Goal: Transaction & Acquisition: Purchase product/service

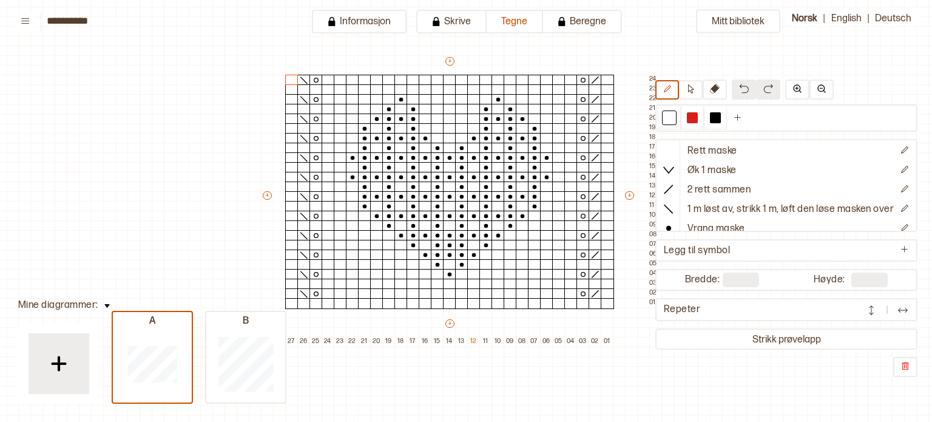
scroll to position [41, 0]
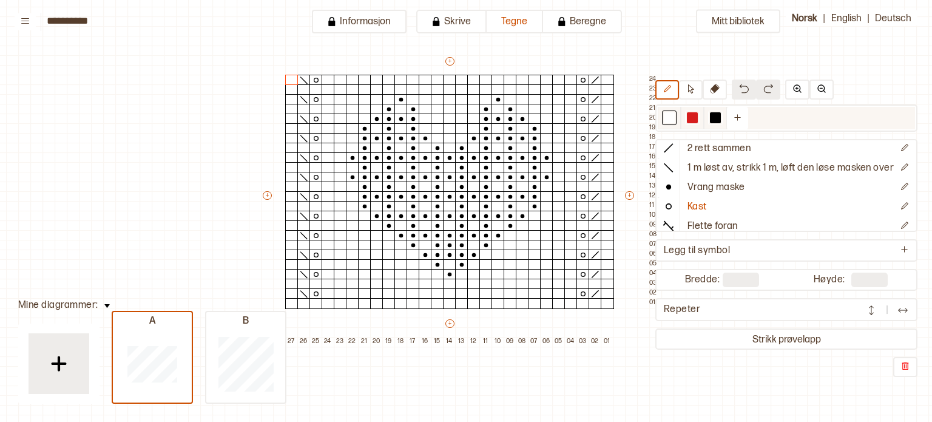
click at [665, 120] on div at bounding box center [669, 117] width 11 height 11
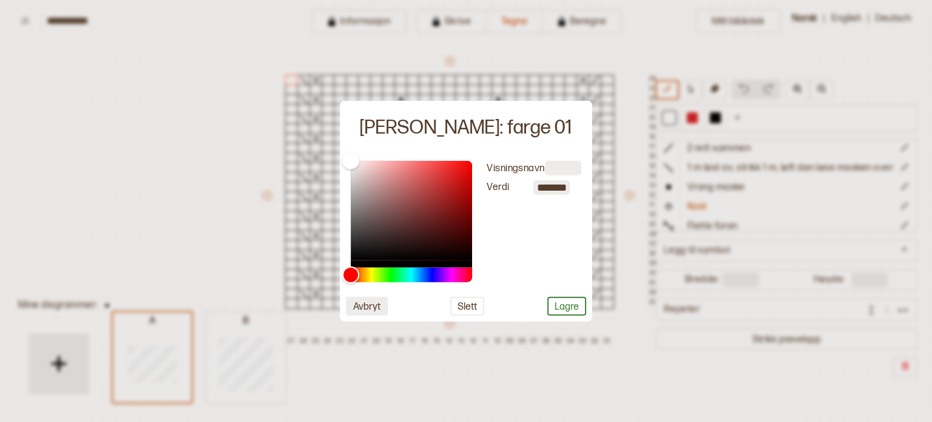
click at [376, 306] on button "Avbryt" at bounding box center [367, 306] width 42 height 19
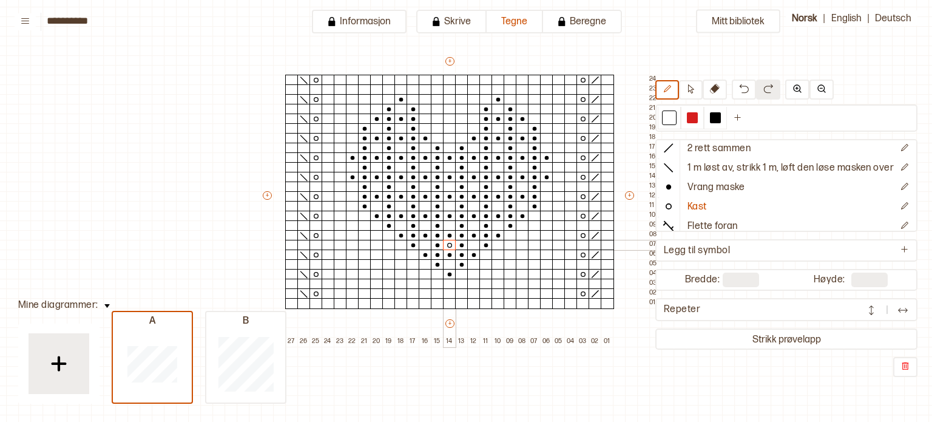
click at [449, 244] on icon at bounding box center [449, 245] width 12 height 10
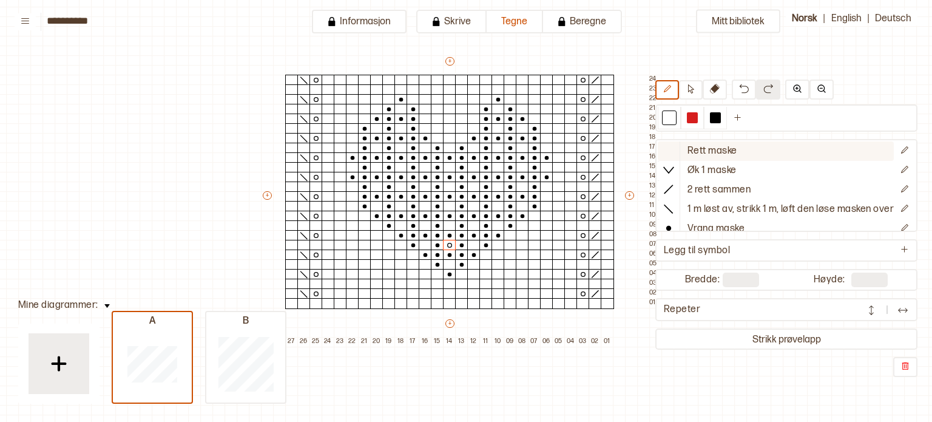
click at [662, 150] on icon at bounding box center [668, 150] width 12 height 12
click at [217, 217] on div "Mitt bibliotek Rett maske Øk 1 maske 2 rett sammen 1 m løst av, strikk 1 m, løf…" at bounding box center [914, 360] width 1864 height 843
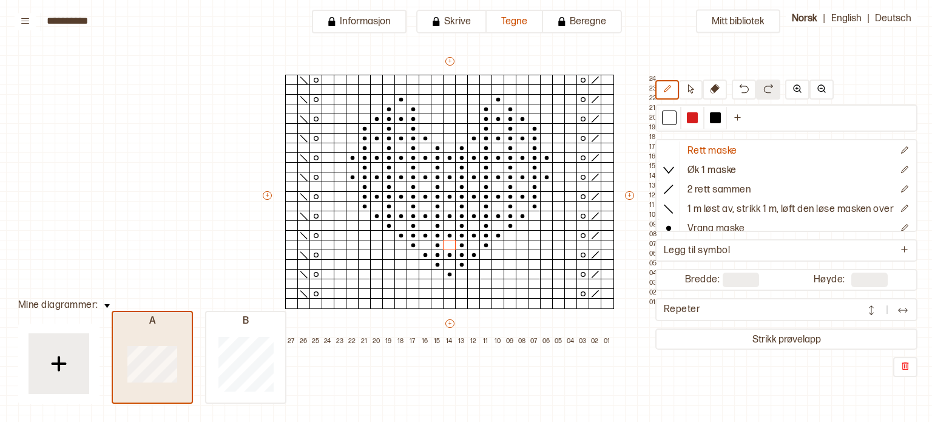
type input "**"
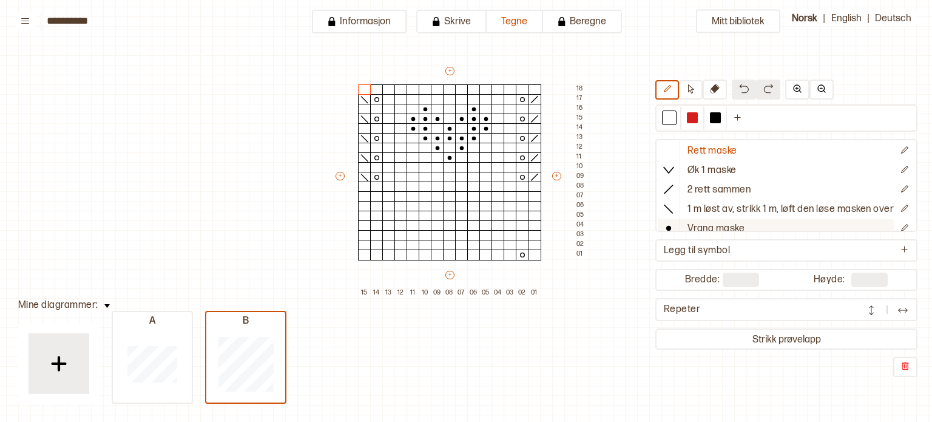
click at [695, 225] on p "Vrang maske" at bounding box center [715, 229] width 57 height 13
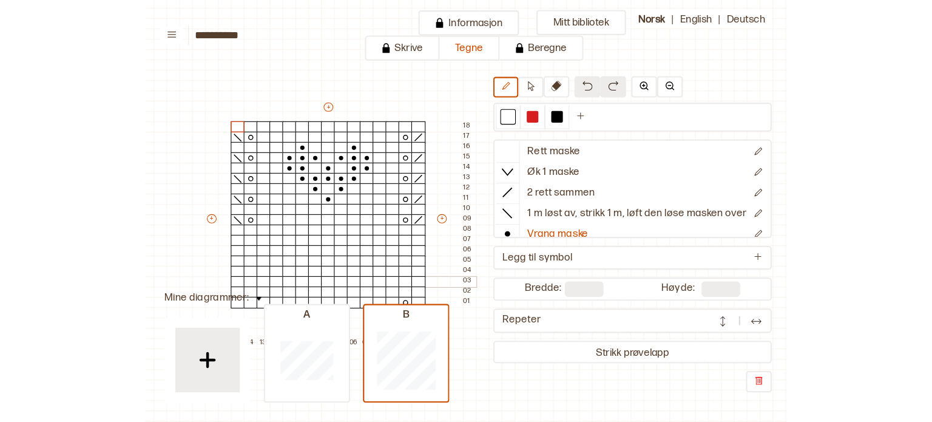
scroll to position [24, 126]
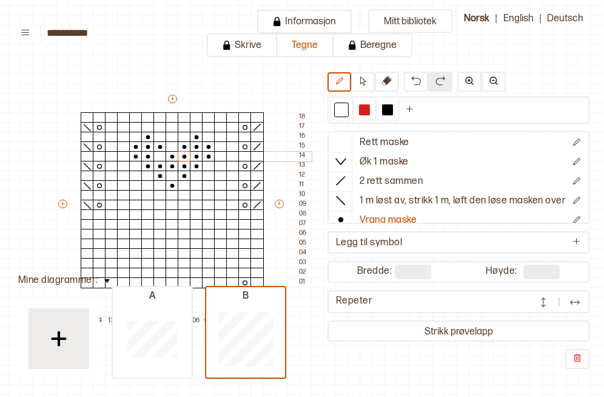
click at [182, 156] on div at bounding box center [184, 156] width 13 height 11
click at [168, 175] on div at bounding box center [172, 175] width 13 height 11
click at [158, 155] on div at bounding box center [159, 156] width 13 height 11
click at [163, 135] on div at bounding box center [159, 137] width 13 height 11
click at [139, 140] on div at bounding box center [135, 137] width 13 height 11
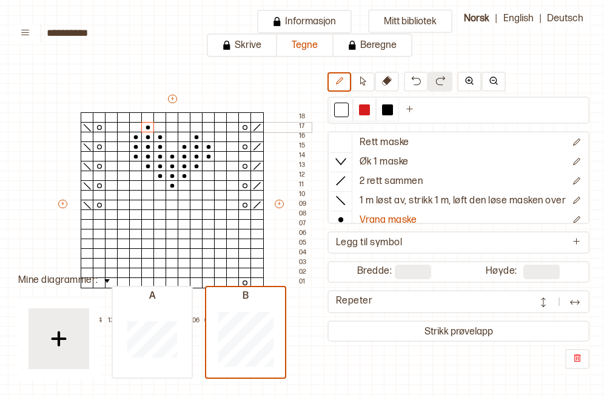
click at [146, 126] on div at bounding box center [147, 127] width 13 height 11
click at [194, 126] on div at bounding box center [196, 127] width 13 height 11
click at [187, 137] on div at bounding box center [184, 137] width 13 height 11
click at [211, 138] on div at bounding box center [208, 137] width 13 height 11
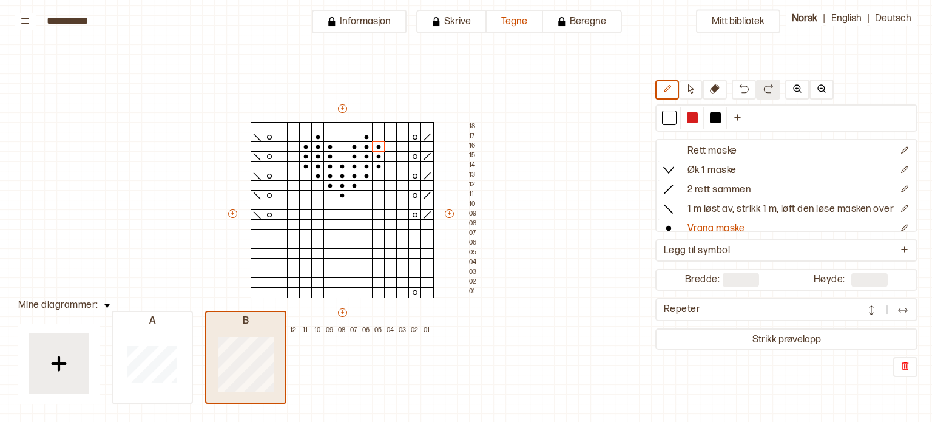
click at [238, 324] on div "B" at bounding box center [245, 321] width 79 height 13
click at [246, 322] on div "B" at bounding box center [245, 321] width 79 height 13
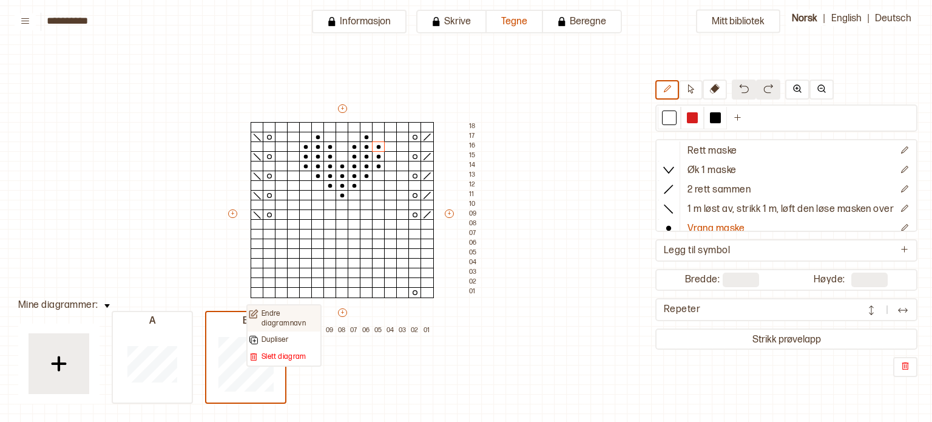
click at [267, 319] on p "Endre diagramnavn" at bounding box center [290, 318] width 58 height 19
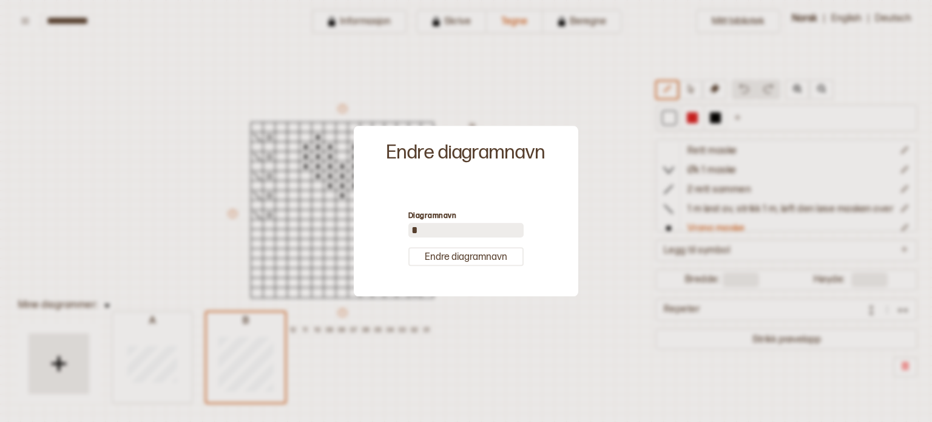
drag, startPoint x: 427, startPoint y: 231, endPoint x: 392, endPoint y: 226, distance: 34.9
click at [392, 226] on div "Diagramnavn * [PERSON_NAME] diagramnavn" at bounding box center [466, 238] width 212 height 104
click at [419, 228] on input "*" at bounding box center [465, 230] width 115 height 15
type input "*"
click at [454, 257] on button "Endre diagramnavn" at bounding box center [465, 256] width 115 height 19
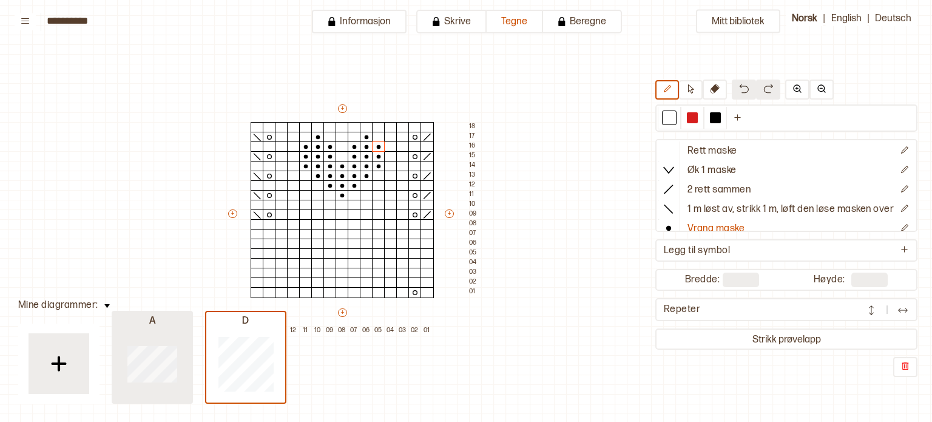
click at [155, 323] on div "A" at bounding box center [152, 321] width 79 height 13
type input "**"
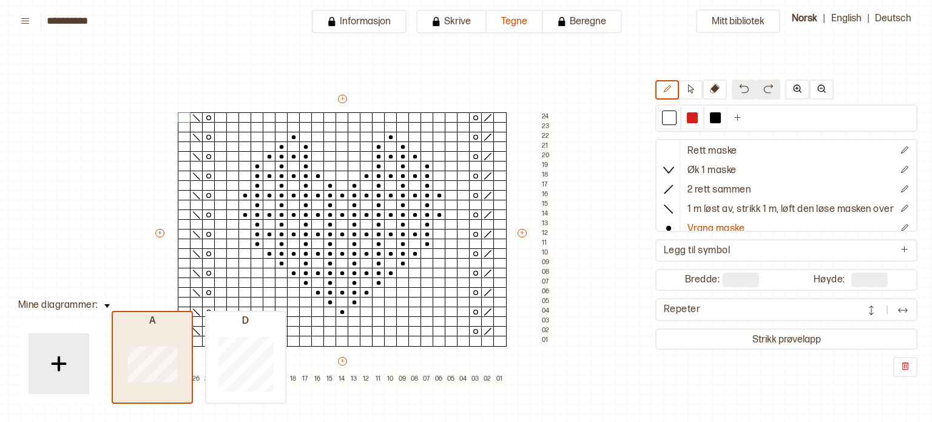
click at [155, 323] on div "A" at bounding box center [152, 321] width 79 height 13
click at [156, 323] on div "A" at bounding box center [152, 321] width 79 height 13
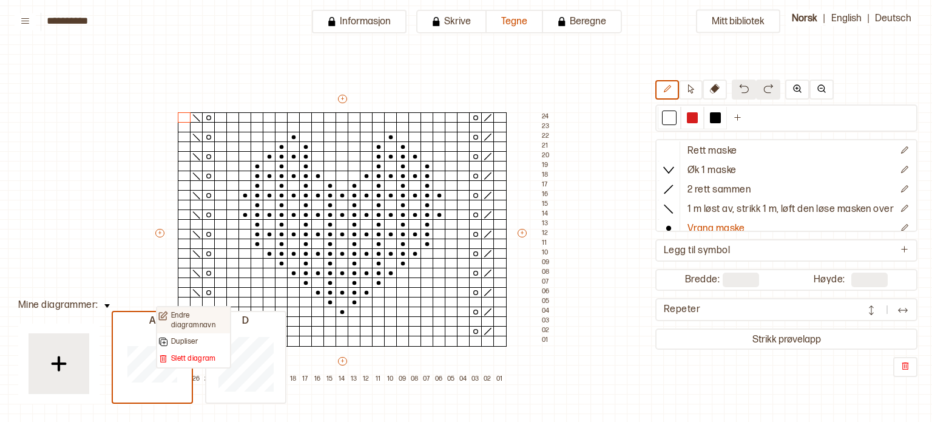
click at [200, 320] on p "Endre diagramnavn" at bounding box center [200, 320] width 58 height 19
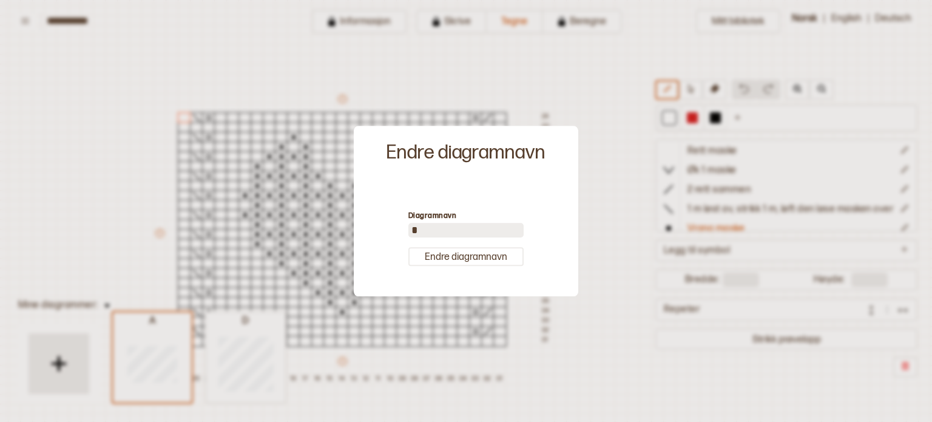
click at [419, 224] on input "*" at bounding box center [465, 230] width 115 height 15
type input "*"
click at [456, 252] on button "Endre diagramnavn" at bounding box center [465, 256] width 115 height 19
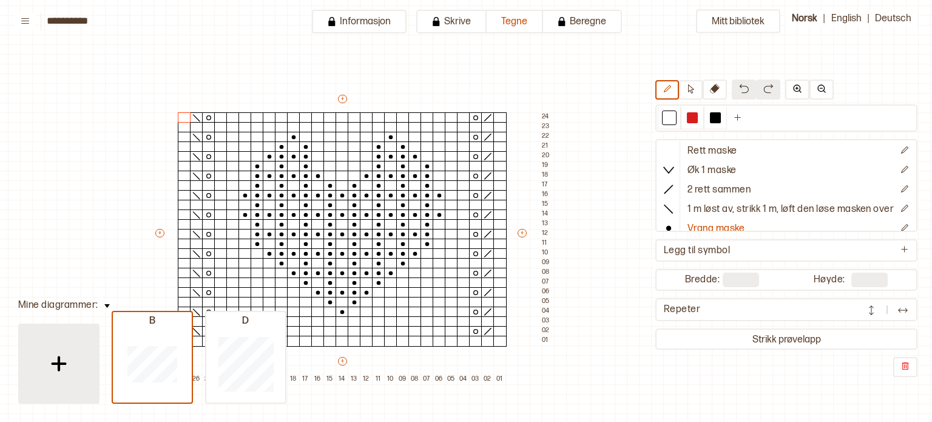
click at [64, 376] on img at bounding box center [59, 363] width 30 height 30
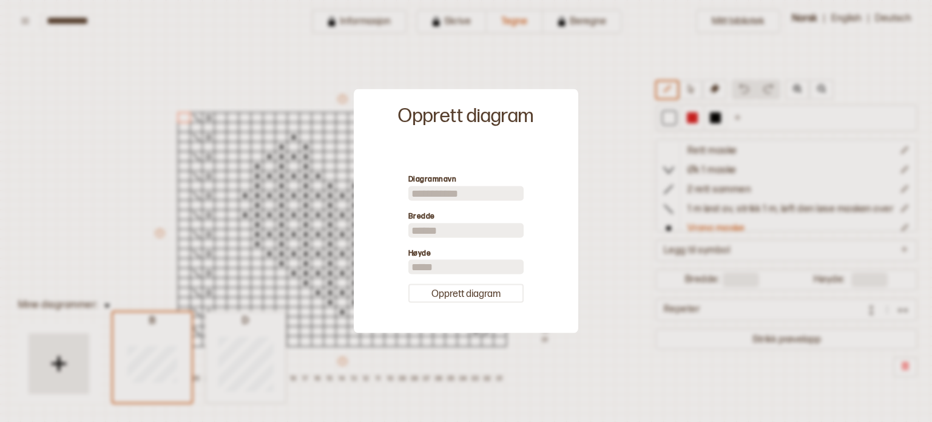
click at [433, 194] on input at bounding box center [465, 193] width 115 height 15
type input "*"
drag, startPoint x: 422, startPoint y: 231, endPoint x: 392, endPoint y: 237, distance: 30.3
click at [392, 237] on div "Diagramnavn * Bredde ** Høyde ** Opprett diagram" at bounding box center [466, 238] width 212 height 178
type input "*"
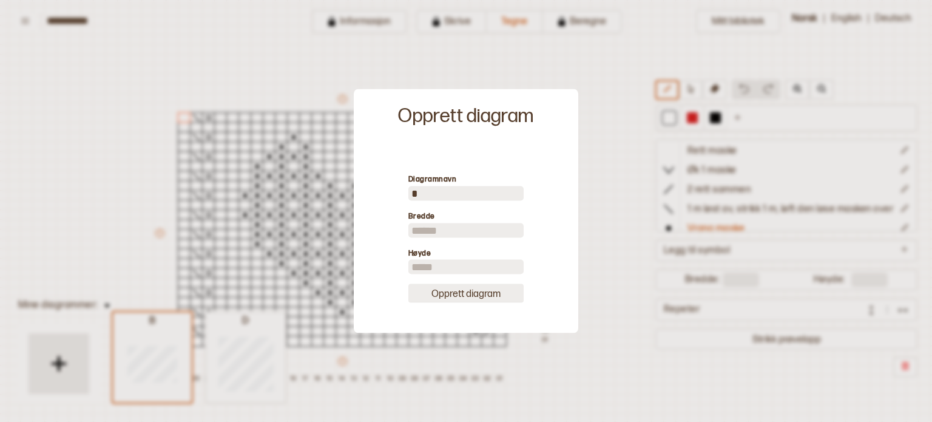
click at [471, 294] on button "Opprett diagram" at bounding box center [465, 293] width 115 height 19
type input "*"
type input "**"
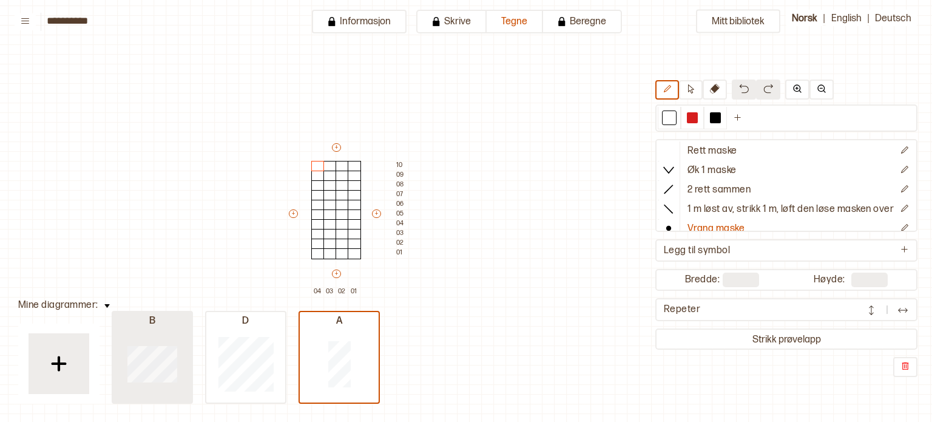
click at [130, 356] on div "B D A" at bounding box center [246, 367] width 268 height 73
drag, startPoint x: 359, startPoint y: 318, endPoint x: 166, endPoint y: 332, distance: 193.4
click at [166, 332] on div "B D A" at bounding box center [246, 367] width 268 height 73
click at [166, 332] on div at bounding box center [152, 364] width 79 height 78
type input "**"
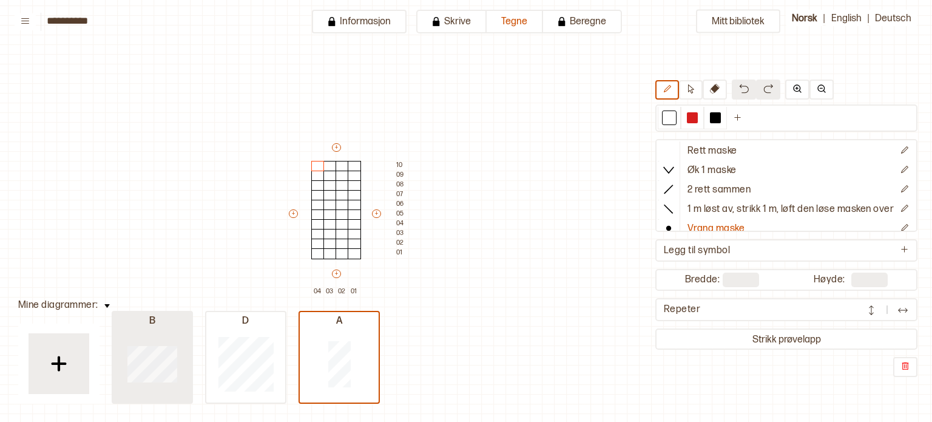
type input "**"
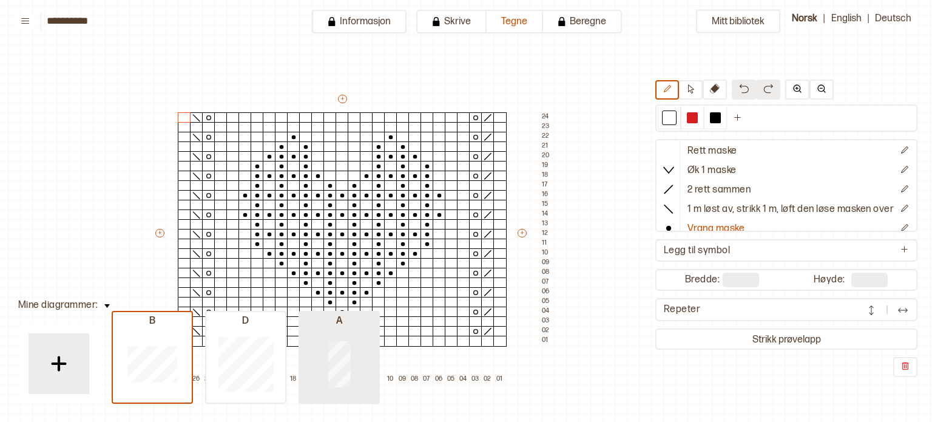
type input "*"
type input "**"
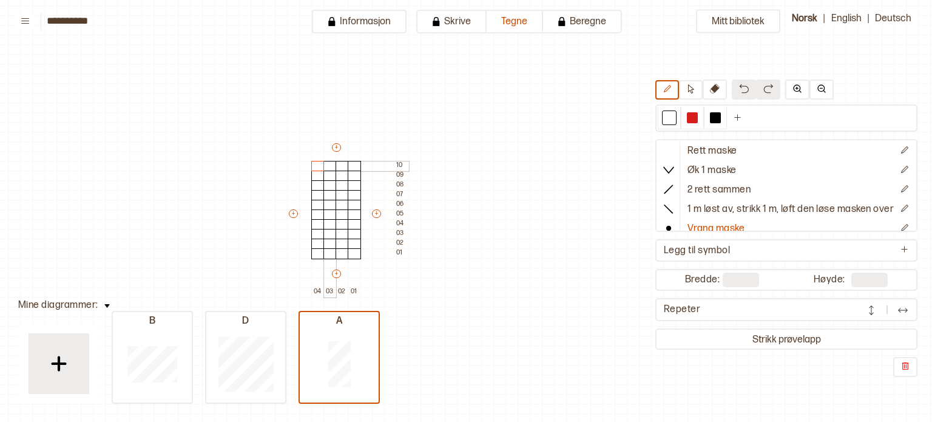
click at [329, 167] on div at bounding box center [329, 166] width 13 height 11
click at [702, 204] on p "1 m løst av, strikk 1 m, løft den løse masken over" at bounding box center [790, 209] width 206 height 13
click at [332, 192] on div at bounding box center [329, 195] width 13 height 11
click at [331, 185] on div at bounding box center [329, 185] width 13 height 11
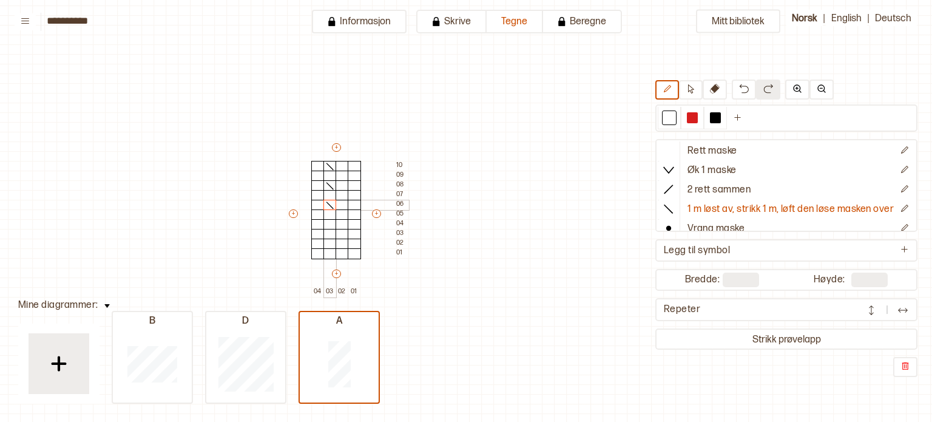
click at [329, 206] on div at bounding box center [329, 205] width 13 height 11
click at [329, 226] on div at bounding box center [329, 224] width 13 height 11
click at [329, 244] on div at bounding box center [329, 243] width 13 height 11
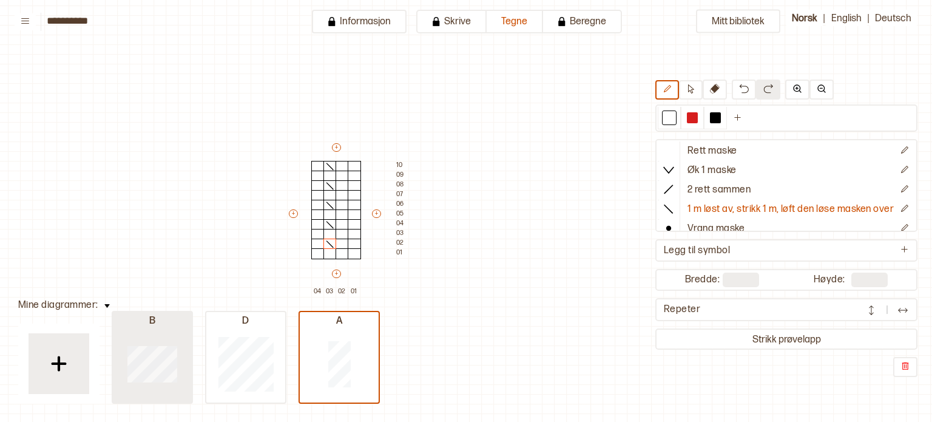
type input "**"
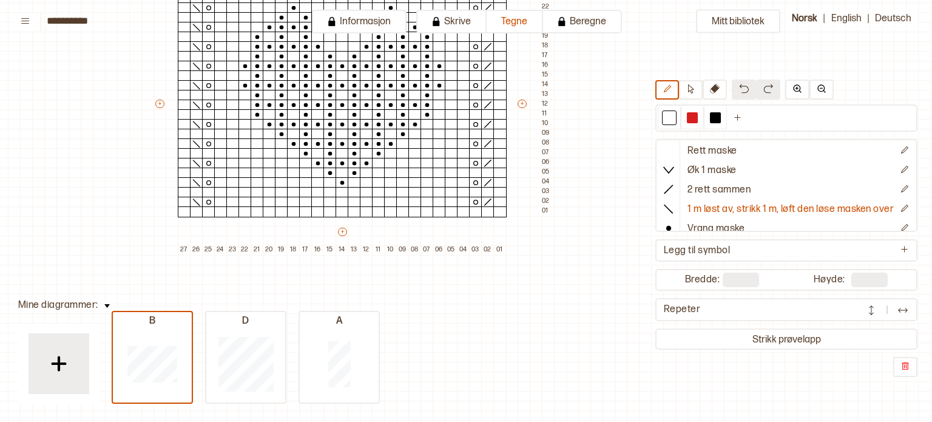
scroll to position [153, 126]
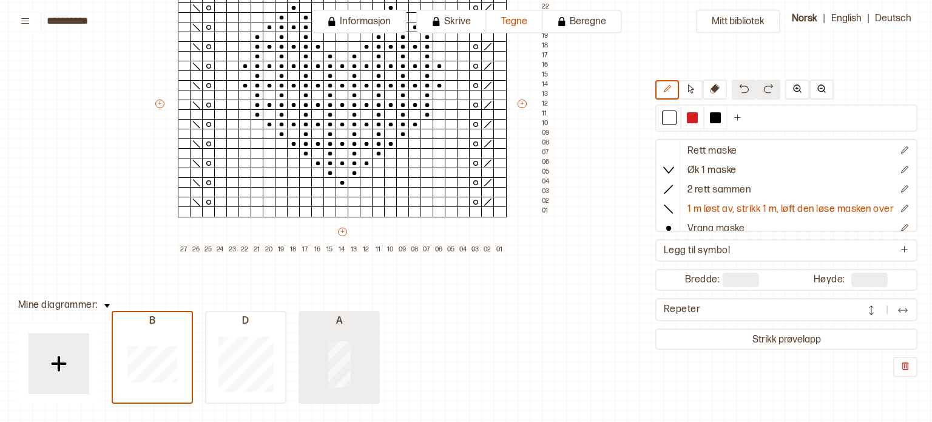
type input "*"
type input "**"
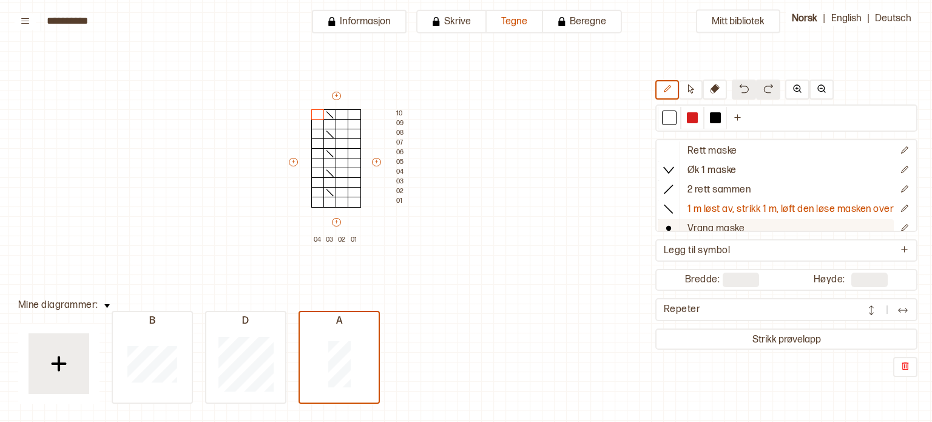
scroll to position [67, 0]
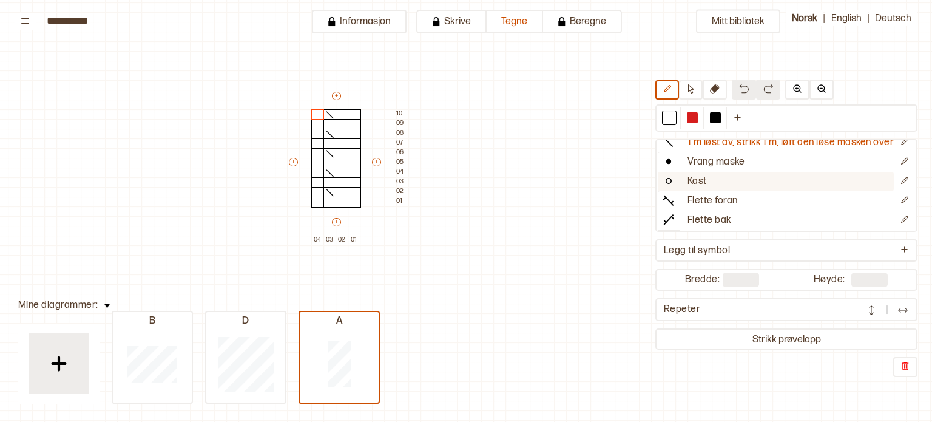
click at [692, 181] on p "Kast" at bounding box center [696, 181] width 19 height 13
click at [341, 113] on div at bounding box center [341, 114] width 13 height 11
click at [345, 135] on div at bounding box center [341, 134] width 13 height 11
click at [346, 152] on div at bounding box center [341, 153] width 13 height 11
click at [345, 174] on div at bounding box center [341, 172] width 13 height 11
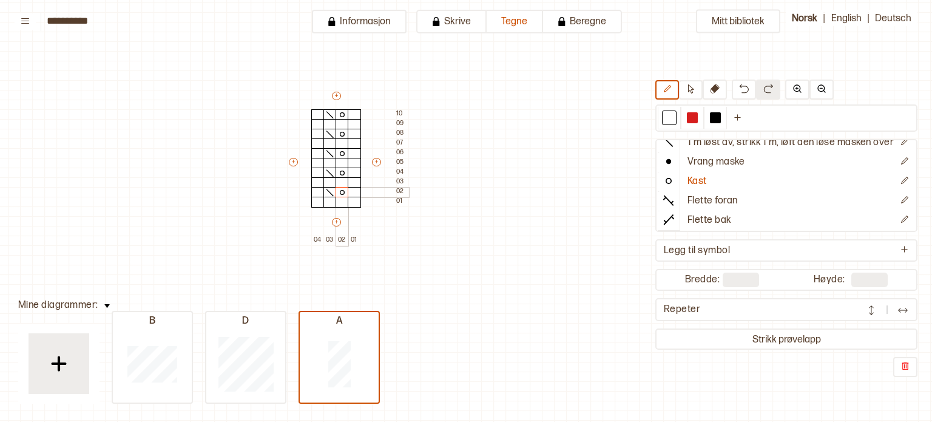
click at [342, 189] on div at bounding box center [341, 192] width 13 height 11
click at [77, 349] on div at bounding box center [59, 363] width 61 height 61
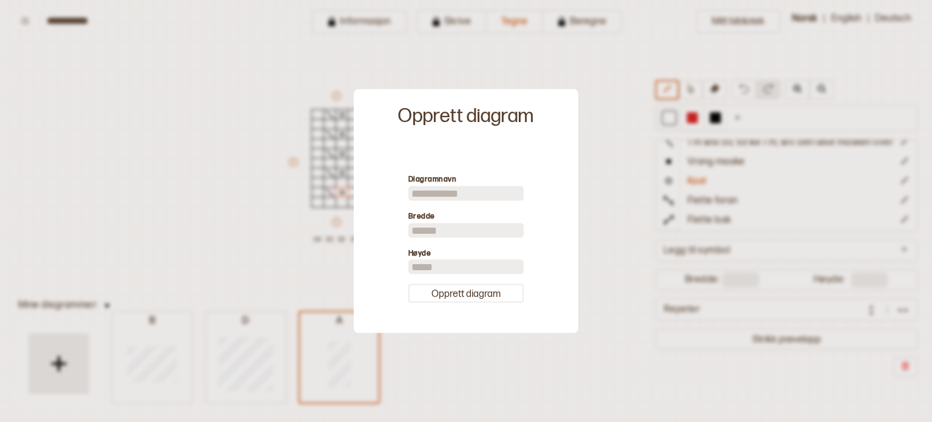
click at [428, 186] on input at bounding box center [465, 193] width 115 height 15
type input "*"
drag, startPoint x: 425, startPoint y: 231, endPoint x: 383, endPoint y: 237, distance: 42.3
click at [383, 237] on div "Diagramnavn * Bredde ** Høyde ** Opprett diagram" at bounding box center [466, 238] width 212 height 178
type input "*"
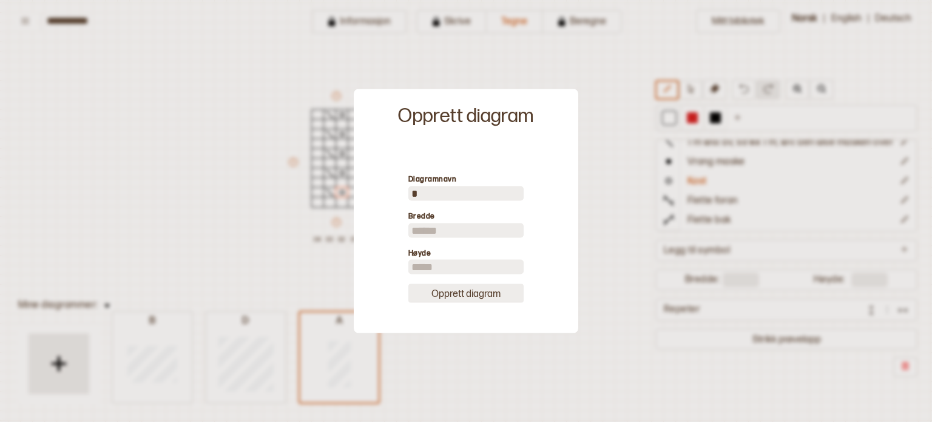
click at [471, 296] on button "Opprett diagram" at bounding box center [465, 293] width 115 height 19
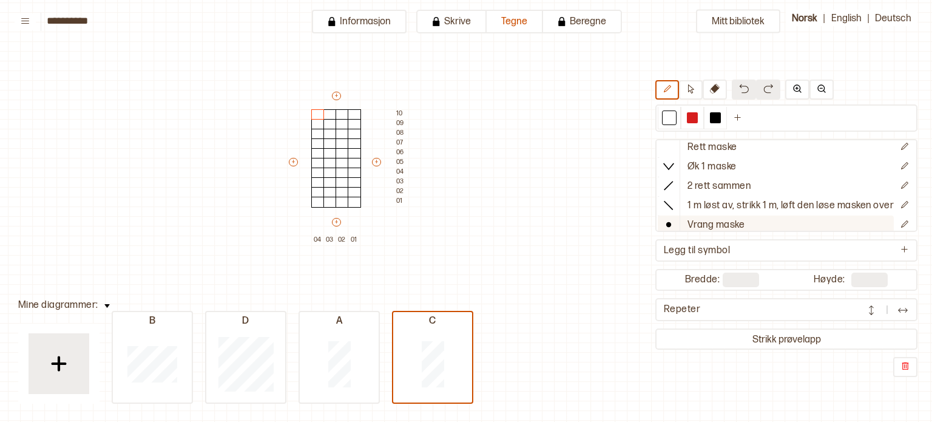
scroll to position [2, 0]
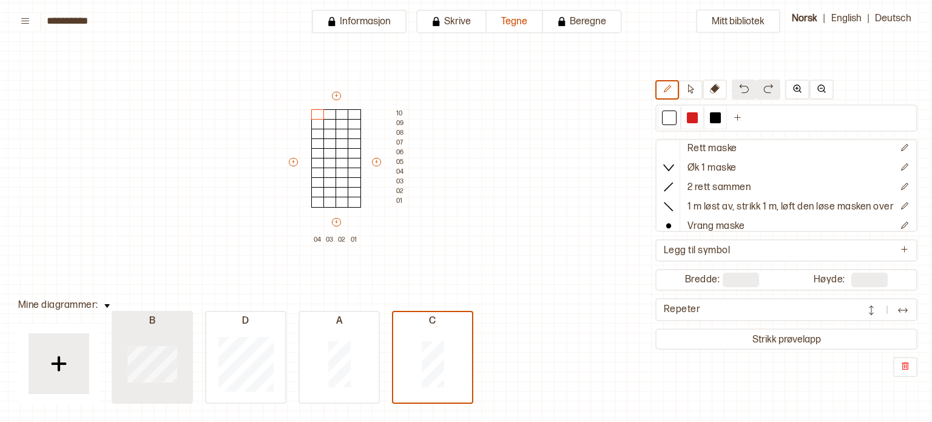
type input "**"
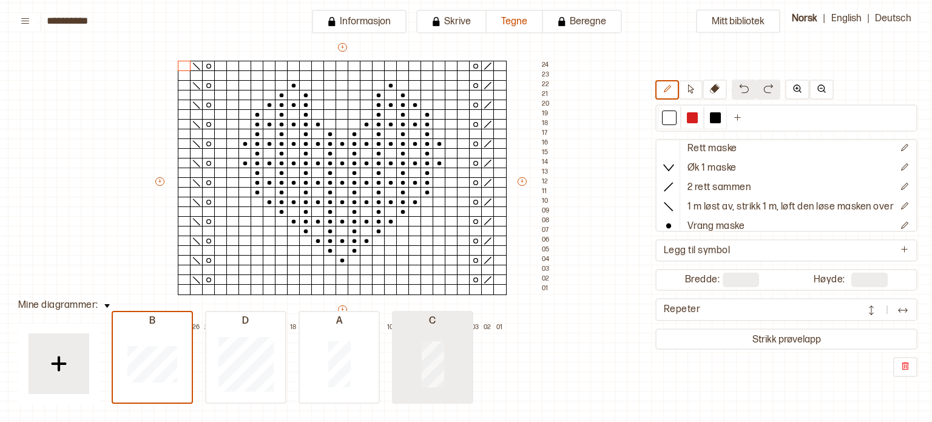
type input "*"
type input "**"
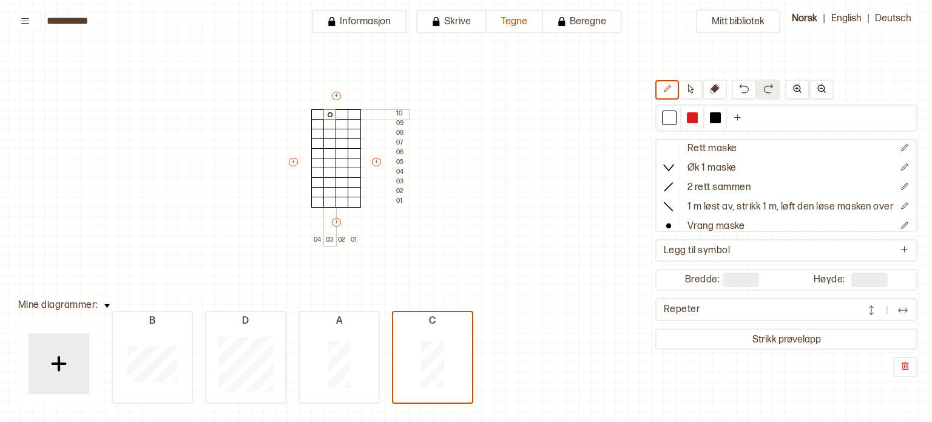
click at [328, 116] on div at bounding box center [329, 114] width 13 height 11
click at [331, 135] on div at bounding box center [329, 134] width 13 height 11
click at [331, 155] on div at bounding box center [329, 153] width 13 height 11
click at [334, 174] on div at bounding box center [329, 172] width 13 height 11
click at [333, 190] on div at bounding box center [329, 192] width 13 height 11
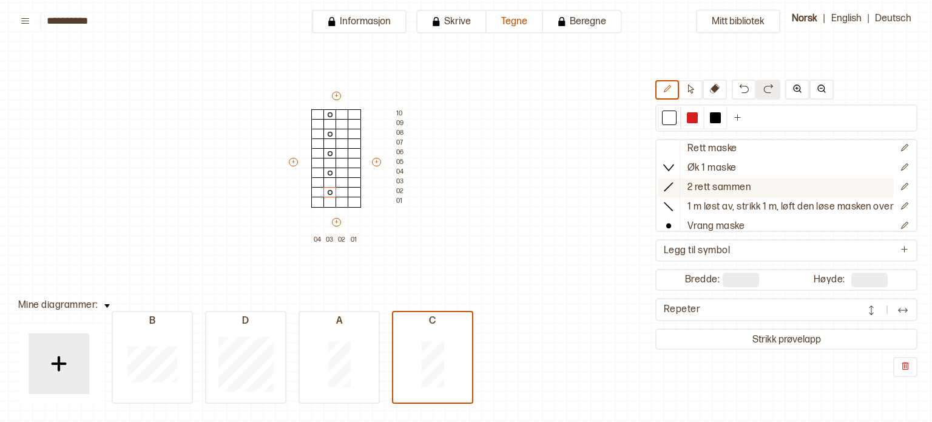
click at [744, 187] on button "2 rett sammen" at bounding box center [776, 187] width 236 height 19
click at [345, 192] on div at bounding box center [341, 192] width 13 height 11
click at [346, 172] on div at bounding box center [341, 172] width 13 height 11
click at [346, 152] on div at bounding box center [341, 153] width 13 height 11
click at [343, 133] on div at bounding box center [341, 134] width 13 height 11
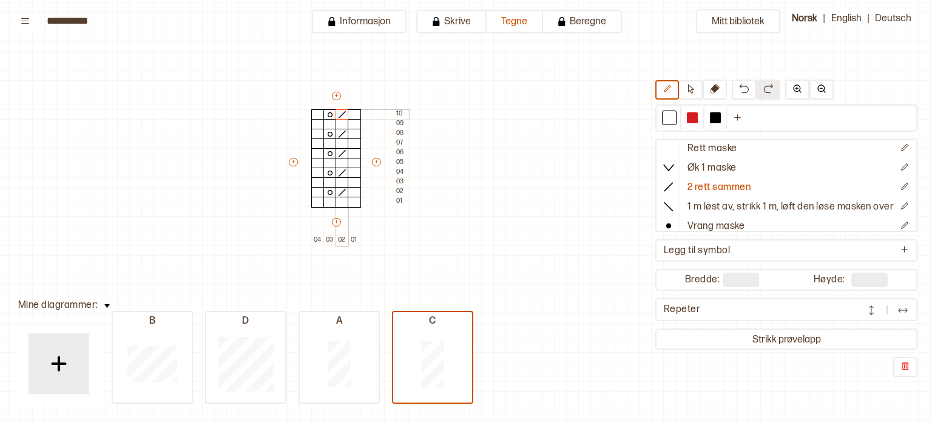
click at [344, 114] on div at bounding box center [341, 114] width 13 height 11
click at [571, 137] on div "Mitt bibliotek Rett maske Øk 1 maske 2 rett sammen 1 m løst av, strikk 1 m, løf…" at bounding box center [806, 346] width 1864 height 843
type input "**"
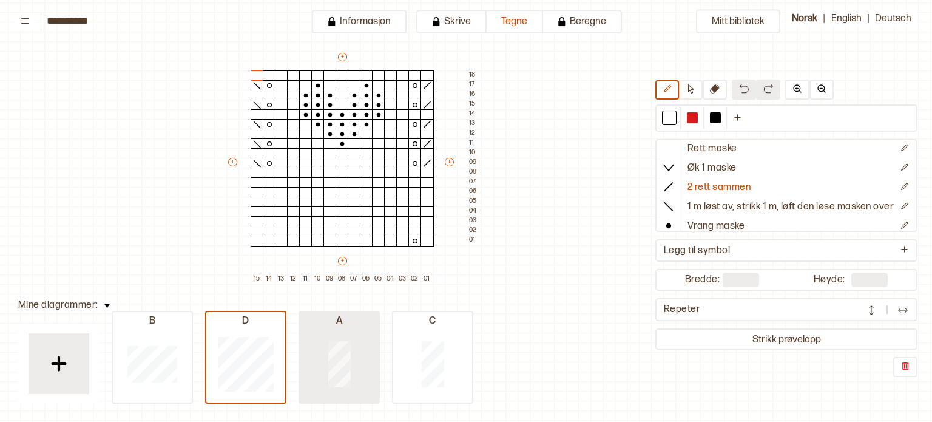
click at [351, 376] on div at bounding box center [339, 364] width 79 height 78
type input "*"
type input "**"
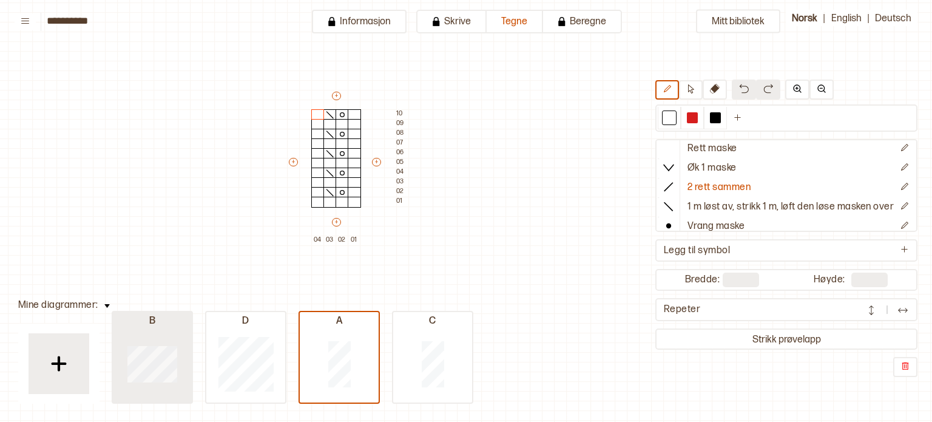
type input "**"
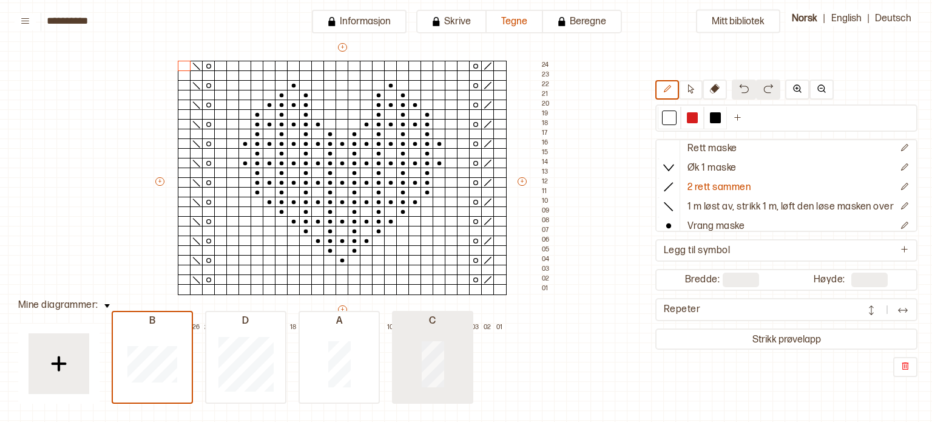
type input "*"
type input "**"
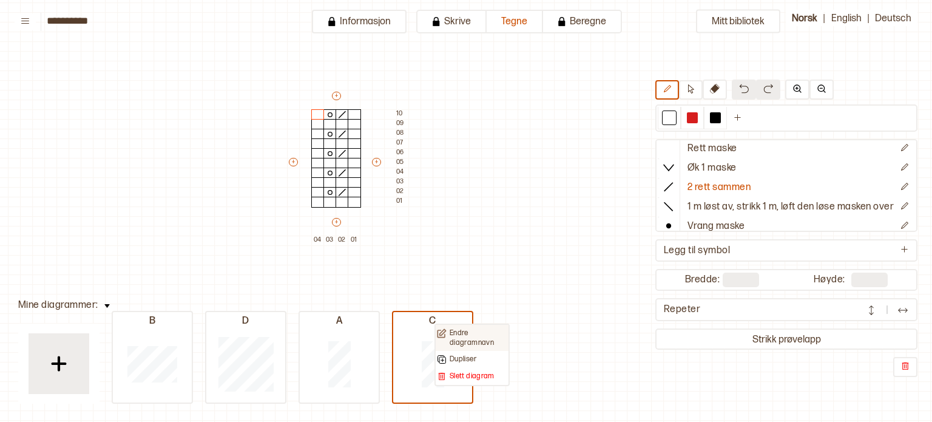
click at [453, 339] on p "Endre diagramnavn" at bounding box center [479, 337] width 58 height 19
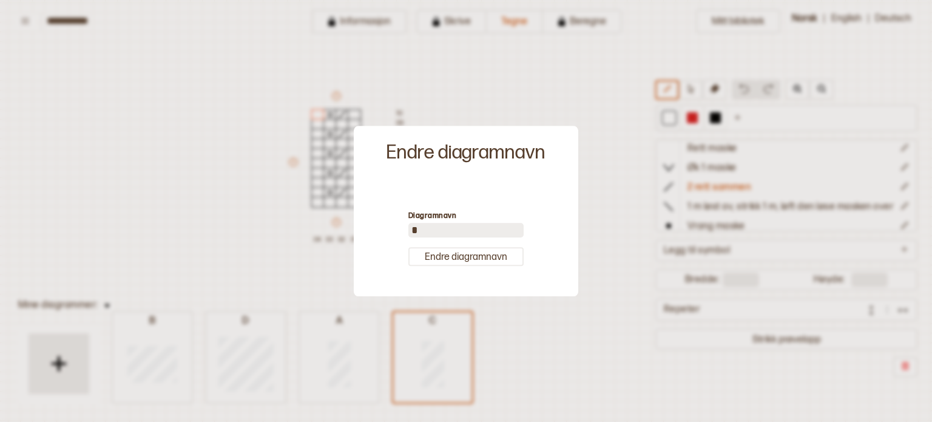
drag, startPoint x: 439, startPoint y: 225, endPoint x: 371, endPoint y: 255, distance: 74.2
click at [371, 255] on div "Diagramnavn * [PERSON_NAME] diagramnavn" at bounding box center [466, 238] width 212 height 104
click at [434, 224] on input "*" at bounding box center [465, 230] width 115 height 15
type input "*"
click at [451, 258] on button "Endre diagramnavn" at bounding box center [465, 256] width 115 height 19
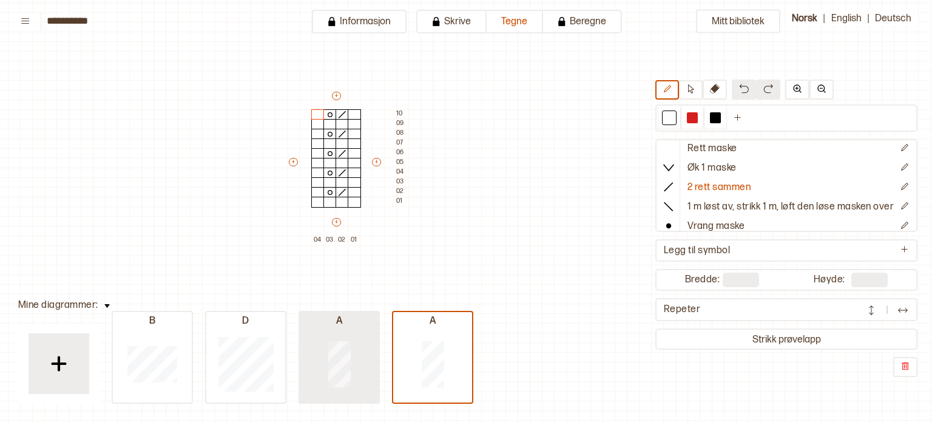
click at [342, 325] on div at bounding box center [339, 364] width 79 height 78
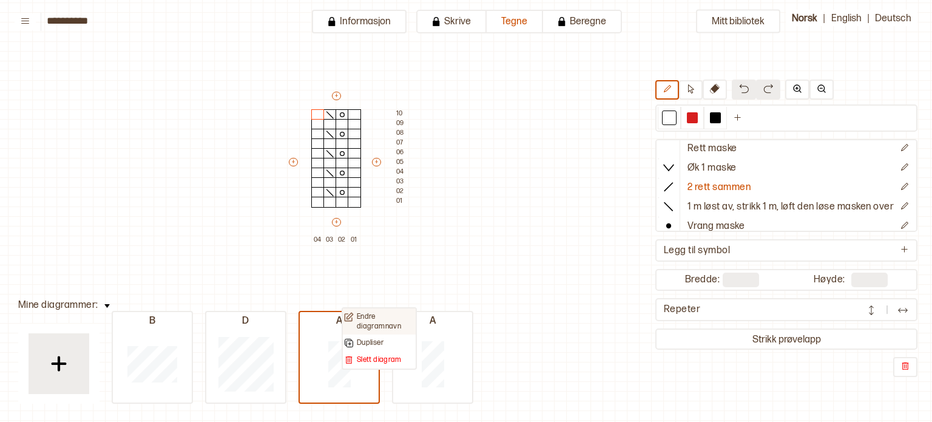
click at [374, 322] on p "Endre diagramnavn" at bounding box center [386, 321] width 58 height 19
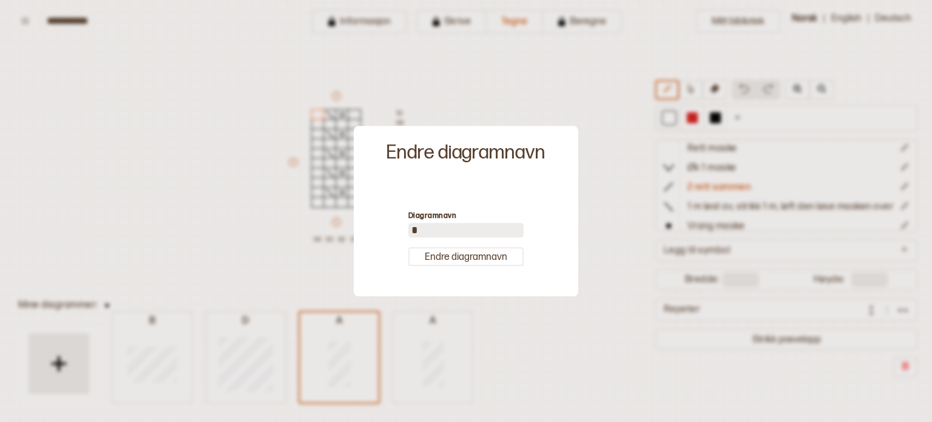
drag, startPoint x: 432, startPoint y: 232, endPoint x: 391, endPoint y: 244, distance: 42.8
click at [391, 244] on div "Diagramnavn * [PERSON_NAME] diagramnavn" at bounding box center [466, 238] width 212 height 104
click at [435, 232] on input "*" at bounding box center [465, 230] width 115 height 15
type input "*"
click at [488, 255] on button "Endre diagramnavn" at bounding box center [465, 256] width 115 height 19
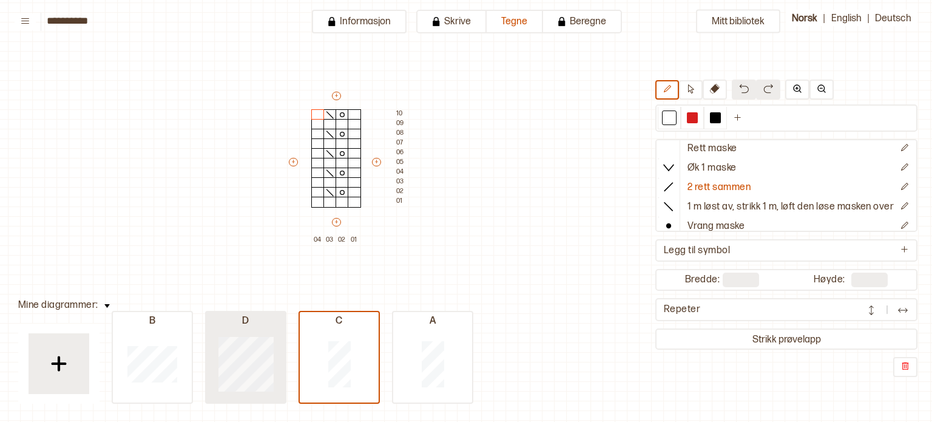
type input "**"
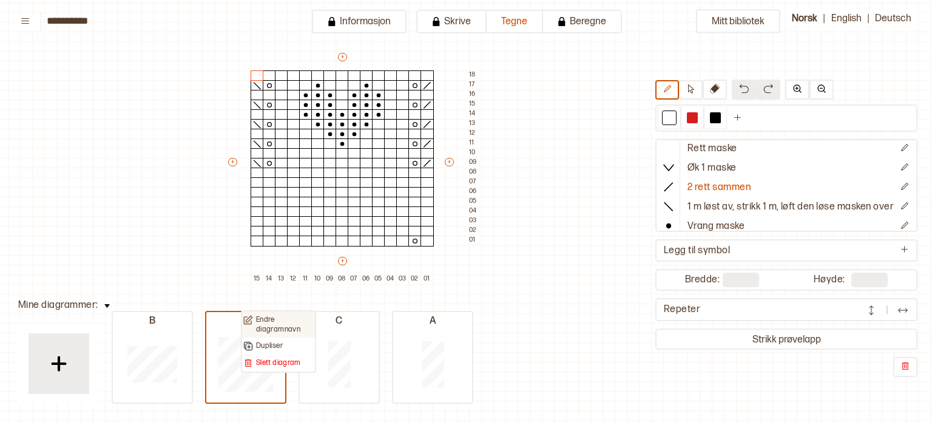
click at [276, 322] on p "Endre diagramnavn" at bounding box center [285, 324] width 58 height 19
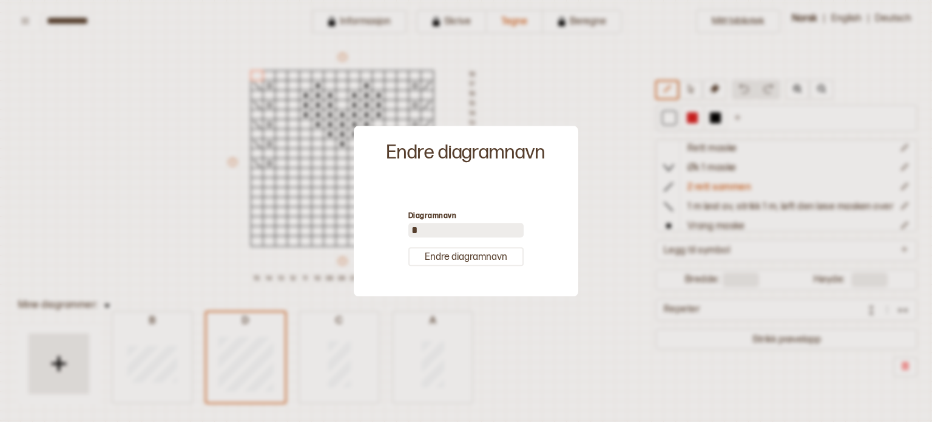
click at [561, 116] on div at bounding box center [466, 211] width 932 height 422
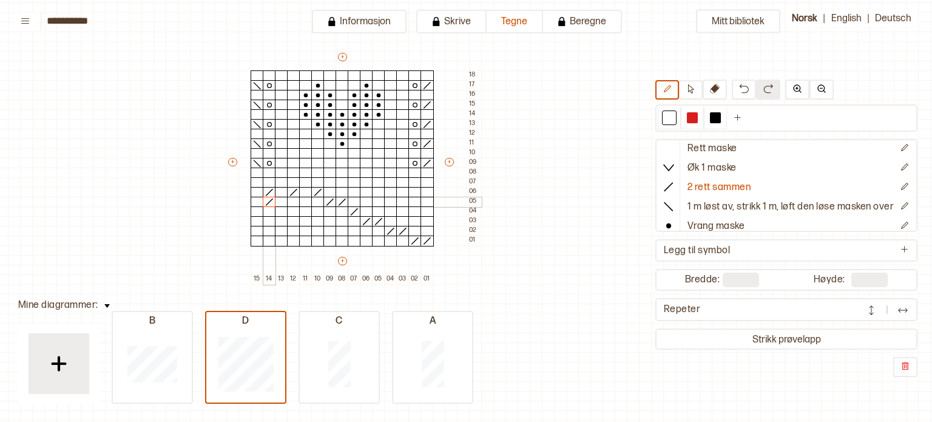
drag, startPoint x: 438, startPoint y: 242, endPoint x: 264, endPoint y: 196, distance: 179.5
click at [264, 196] on div "+ + + + 15 14 13 12 11 10 09 08 07 06 05 04 03 02 01 18 17 16 15 14 13 12 11 10…" at bounding box center [353, 167] width 255 height 233
drag, startPoint x: 738, startPoint y: 282, endPoint x: 731, endPoint y: 275, distance: 9.4
click at [731, 275] on input "**" at bounding box center [741, 279] width 36 height 15
drag, startPoint x: 731, startPoint y: 275, endPoint x: 682, endPoint y: 280, distance: 49.4
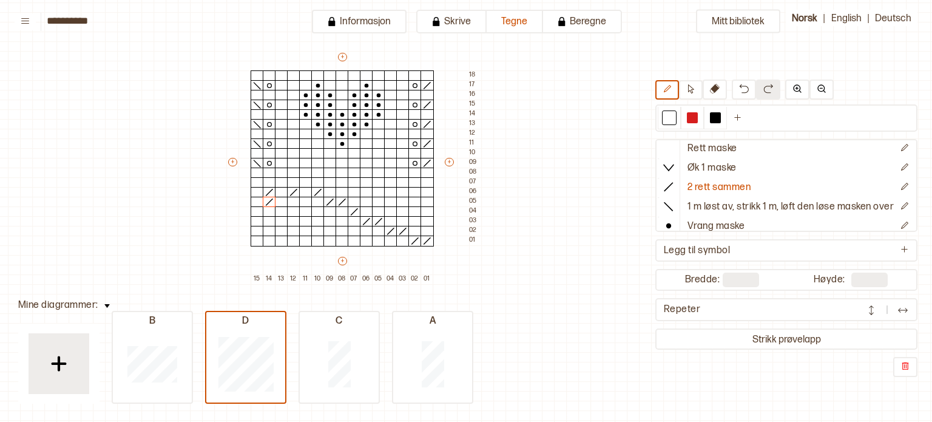
click at [685, 280] on div "Bredde: **" at bounding box center [722, 279] width 74 height 15
click at [730, 276] on input "**" at bounding box center [741, 279] width 36 height 15
type input "*"
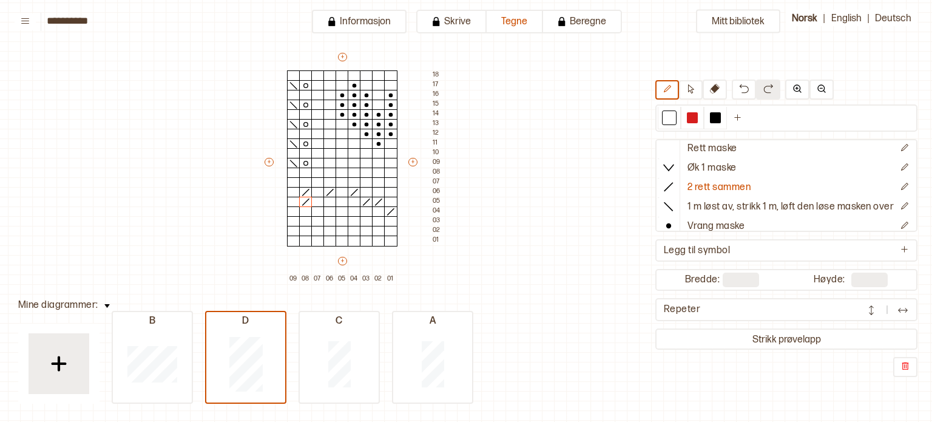
click at [858, 274] on input "**" at bounding box center [869, 279] width 36 height 15
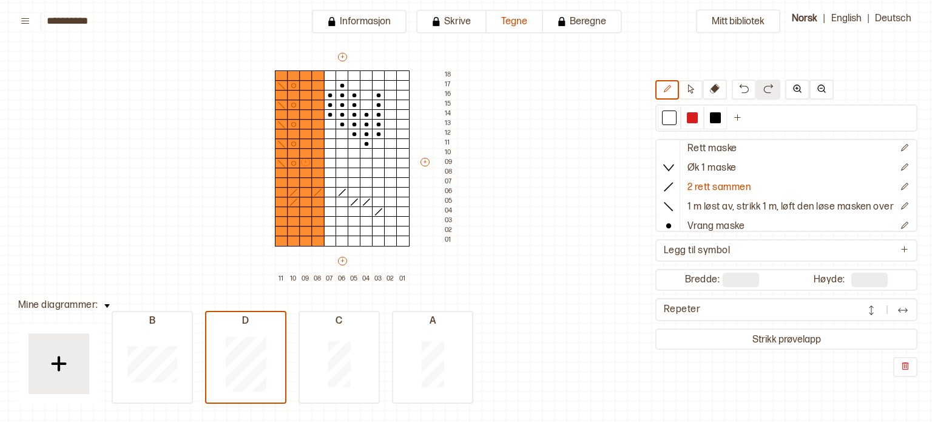
type input "*"
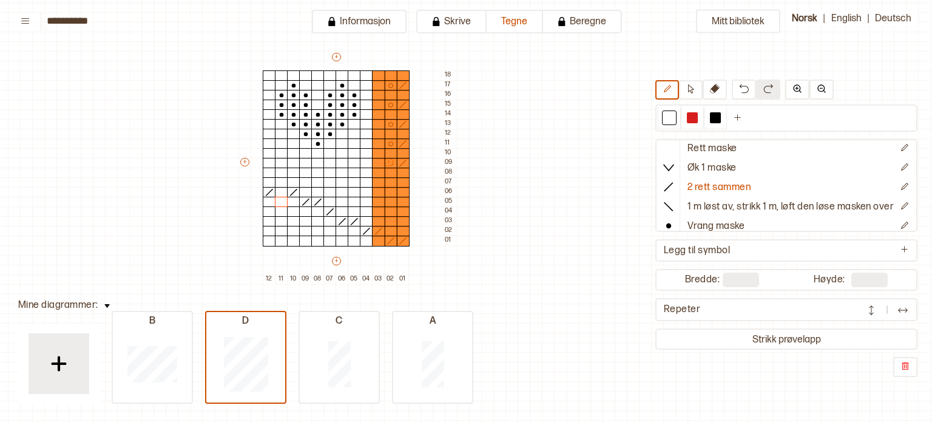
type input "*"
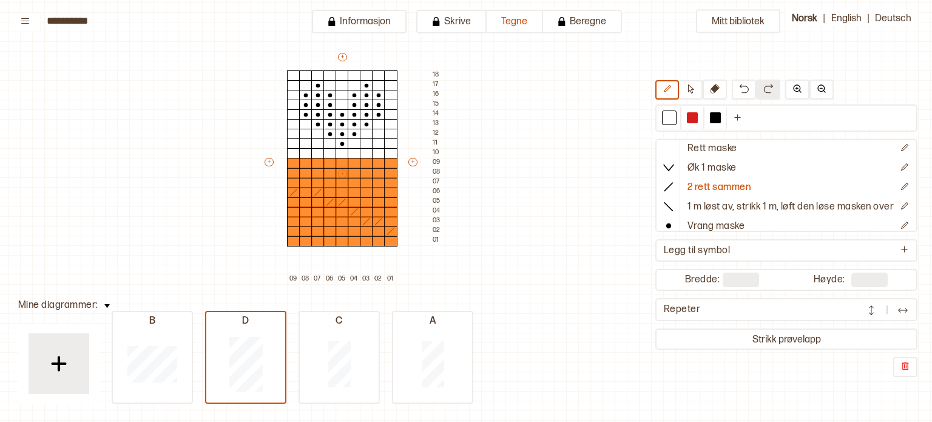
type input "*"
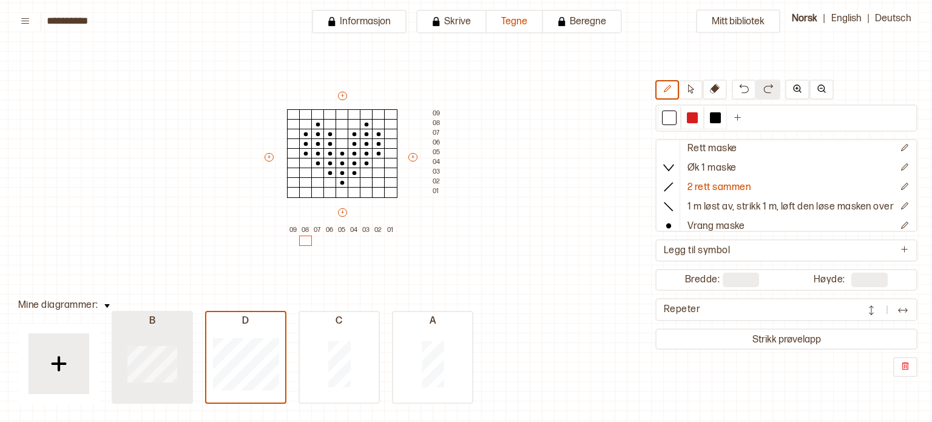
type input "**"
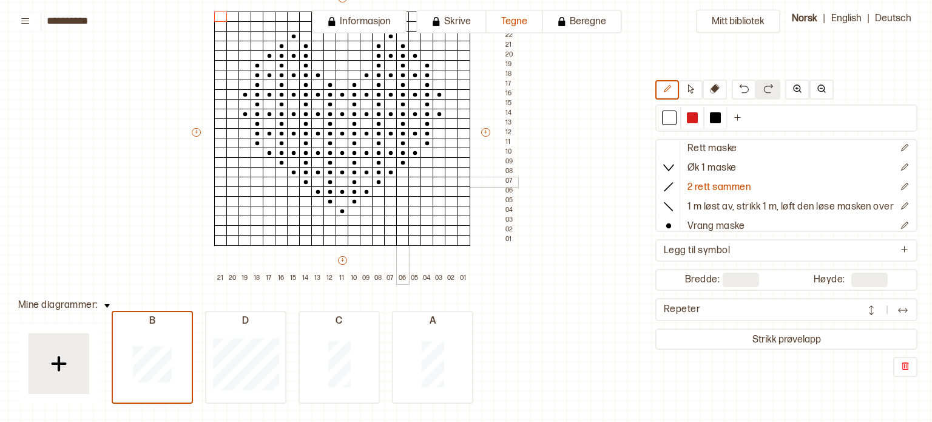
scroll to position [126, 126]
click at [343, 261] on button "+" at bounding box center [342, 258] width 9 height 8
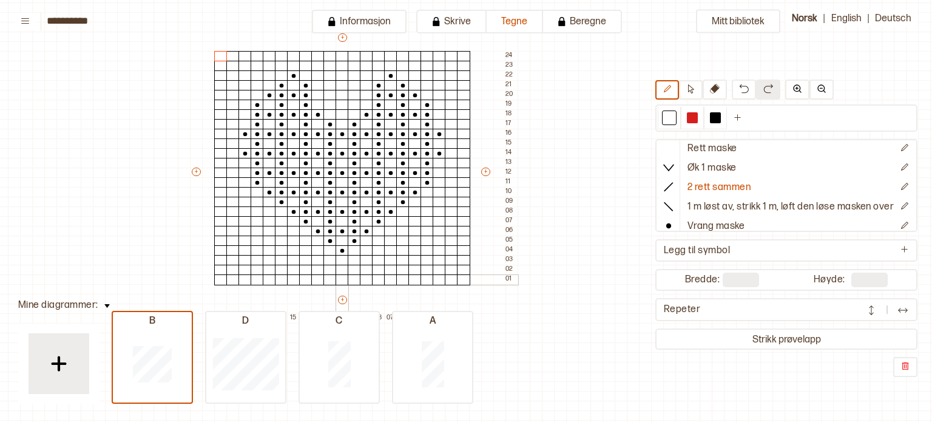
scroll to position [80, 126]
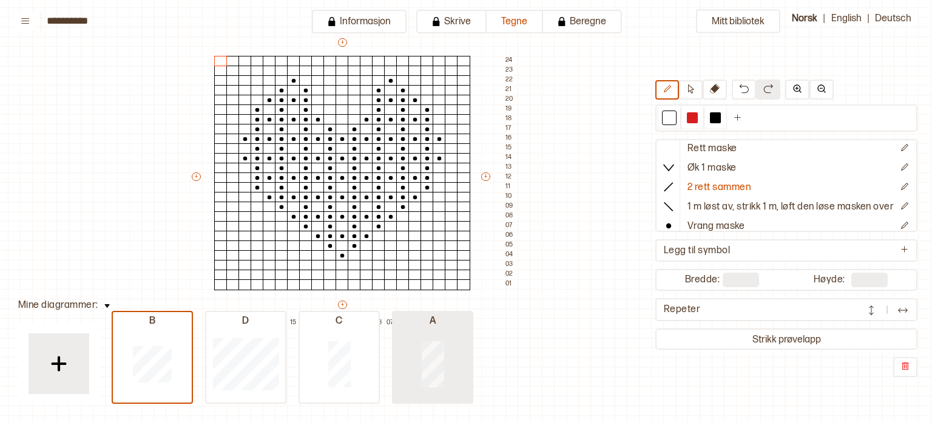
click at [443, 360] on div at bounding box center [432, 364] width 79 height 78
type input "*"
type input "**"
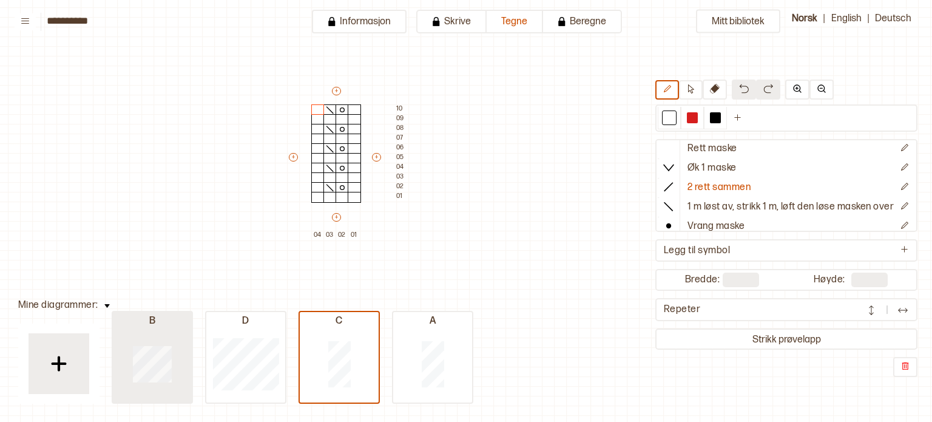
type input "**"
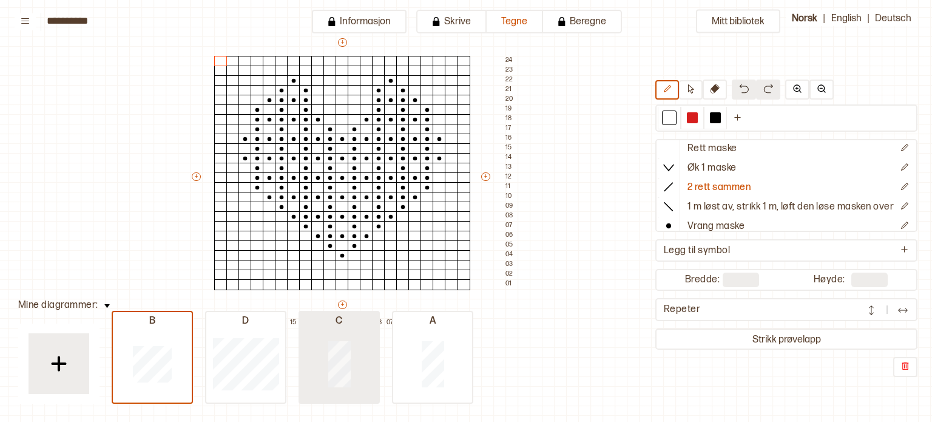
click at [350, 375] on div at bounding box center [339, 364] width 79 height 78
type input "*"
type input "**"
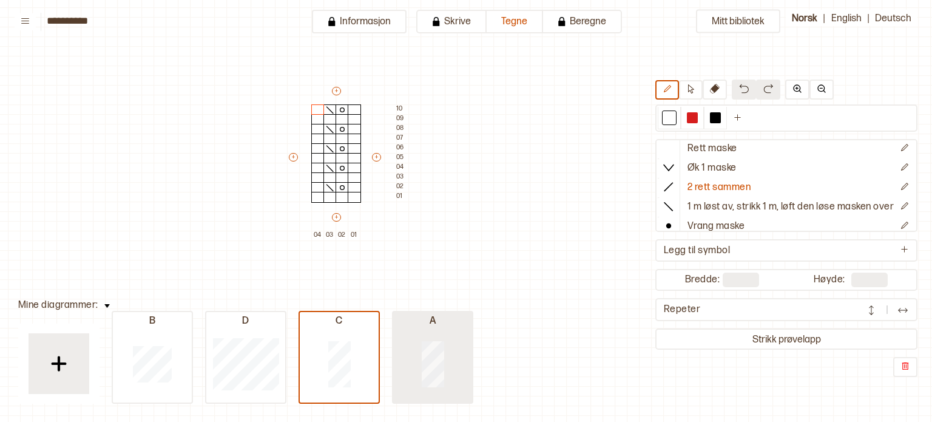
click at [442, 385] on div at bounding box center [432, 364] width 79 height 78
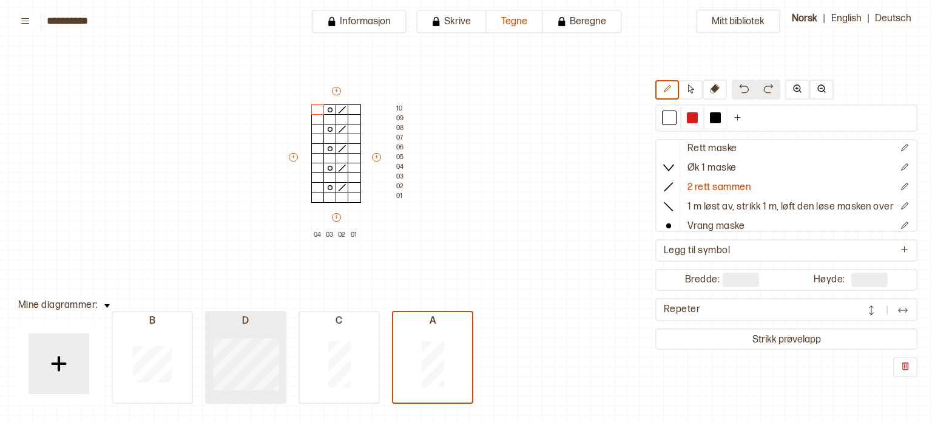
click at [280, 366] on div at bounding box center [245, 364] width 79 height 78
type input "*"
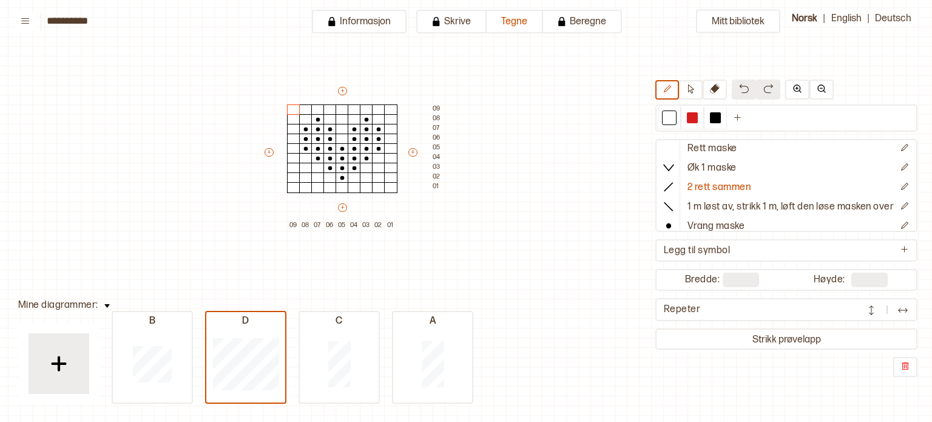
click at [238, 203] on div "Mitt bibliotek Rett maske Øk 1 maske 2 rett sammen 1 m løst av, strikk 1 m, løf…" at bounding box center [806, 341] width 1864 height 843
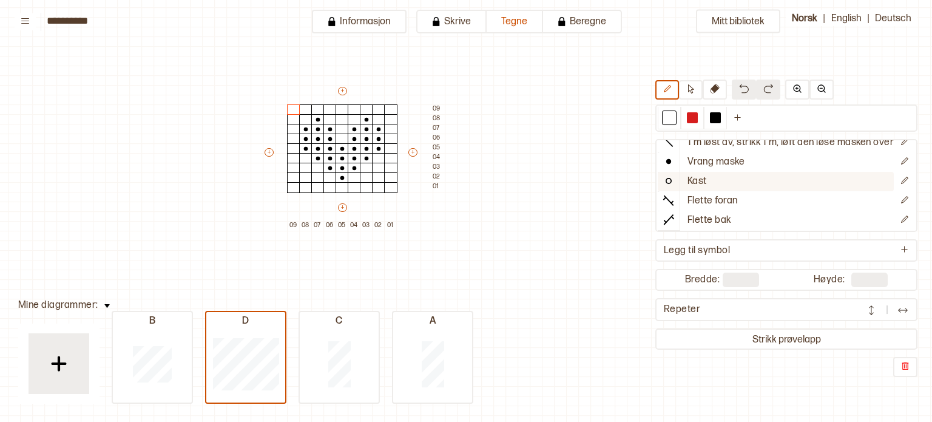
scroll to position [0, 0]
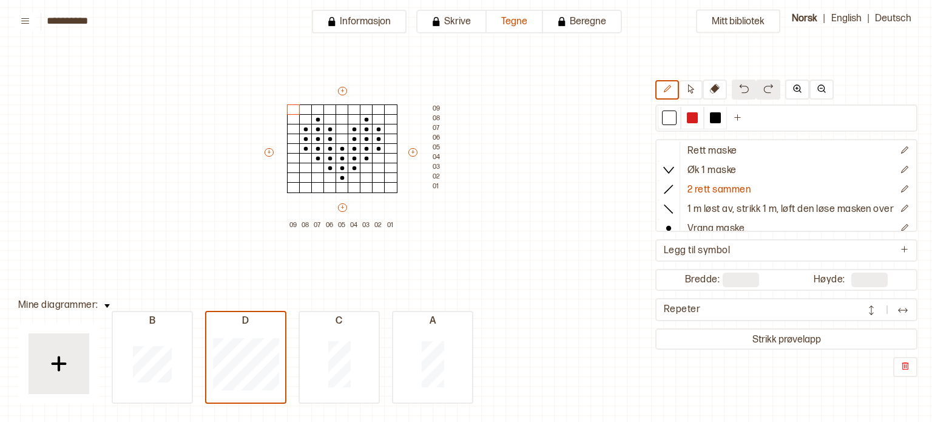
click at [570, 135] on div "Mitt bibliotek Rett maske Øk 1 maske 2 rett sammen 1 m løst av, strikk 1 m, løf…" at bounding box center [806, 341] width 1864 height 843
click at [391, 183] on div at bounding box center [390, 187] width 13 height 11
click at [431, 208] on div "+ + + + 09 08 07 06 05 04 03 02 01 09 08 07 06 05 04 03 02 01" at bounding box center [354, 158] width 182 height 146
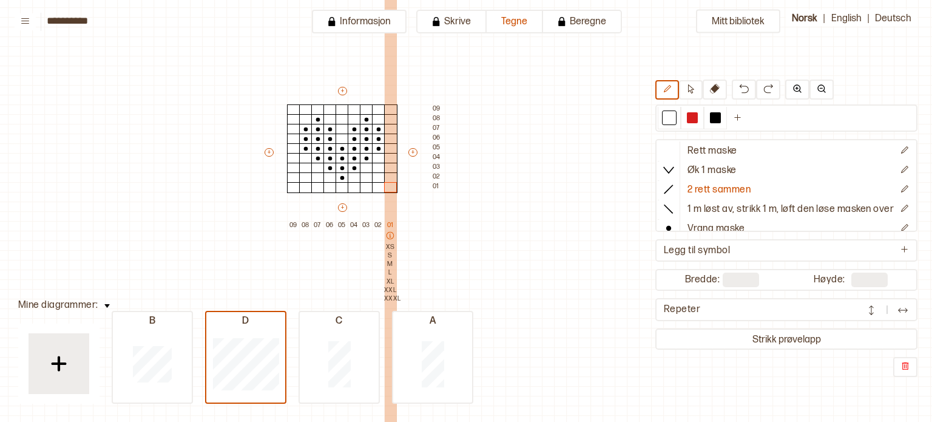
drag, startPoint x: 431, startPoint y: 208, endPoint x: 385, endPoint y: 221, distance: 47.8
click at [385, 221] on div "+ + + + 09 08 07 06 05 04 03 02 01 XS S M L XL XXL XXXL 09 08 07 06 05 04 03 02…" at bounding box center [354, 158] width 182 height 146
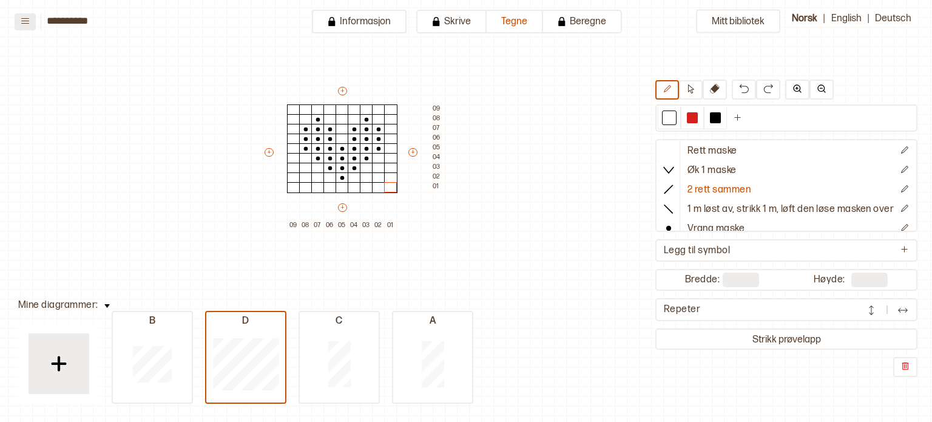
click at [27, 26] on button at bounding box center [25, 21] width 21 height 17
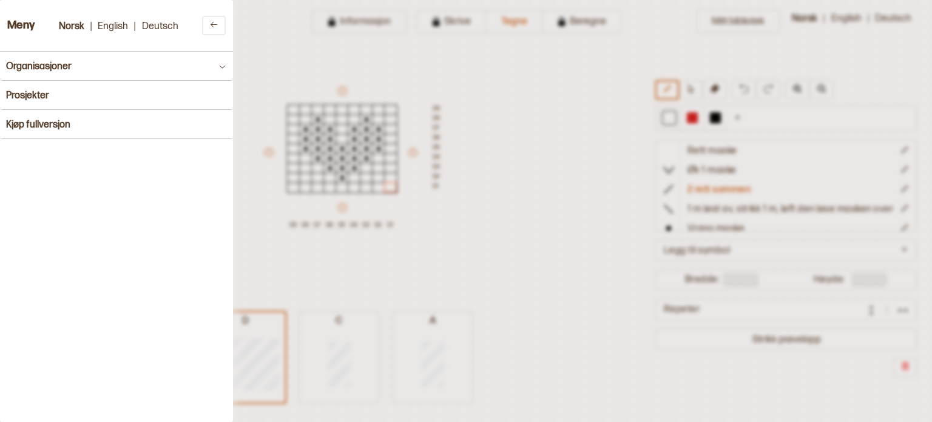
click at [27, 26] on h3 "Meny" at bounding box center [21, 25] width 28 height 13
click at [202, 21] on button at bounding box center [214, 25] width 24 height 19
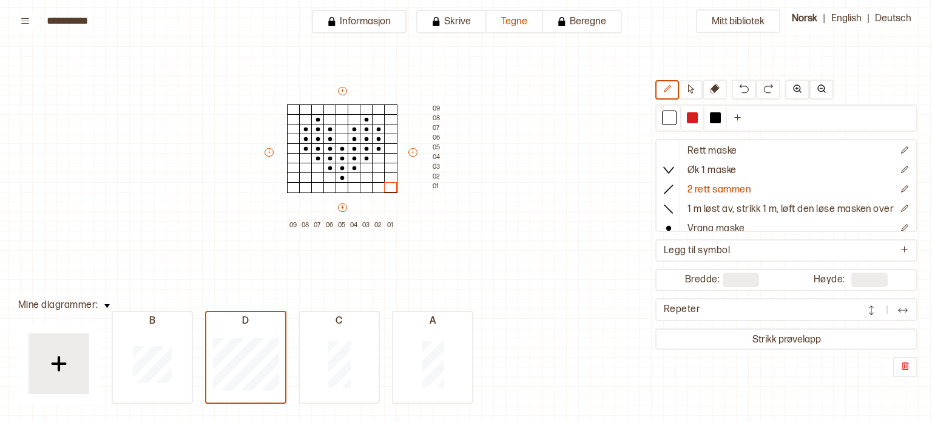
click at [541, 62] on div "Mitt bibliotek Rett maske Øk 1 maske 2 rett sammen 1 m løst av, strikk 1 m, løf…" at bounding box center [806, 341] width 1864 height 843
click at [500, 138] on div "Mitt bibliotek Rett maske Øk 1 maske 2 rett sammen 1 m løst av, strikk 1 m, løf…" at bounding box center [806, 341] width 1864 height 843
click at [688, 92] on icon at bounding box center [691, 88] width 6 height 9
click at [376, 184] on div at bounding box center [378, 187] width 13 height 11
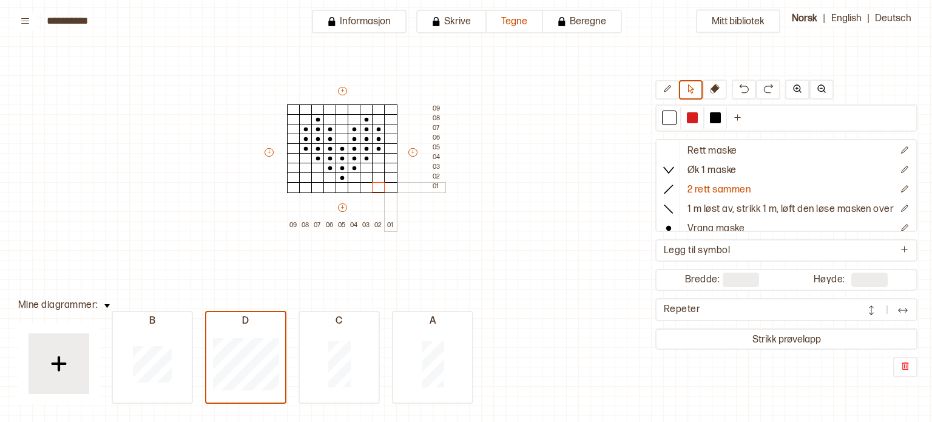
click at [391, 186] on div at bounding box center [390, 187] width 13 height 11
click at [712, 90] on button at bounding box center [714, 89] width 24 height 20
click at [389, 186] on div at bounding box center [390, 187] width 13 height 11
click at [565, 211] on div "Mitt bibliotek Rett maske Øk 1 maske 2 rett sammen 1 m løst av, strikk 1 m, løf…" at bounding box center [806, 341] width 1864 height 843
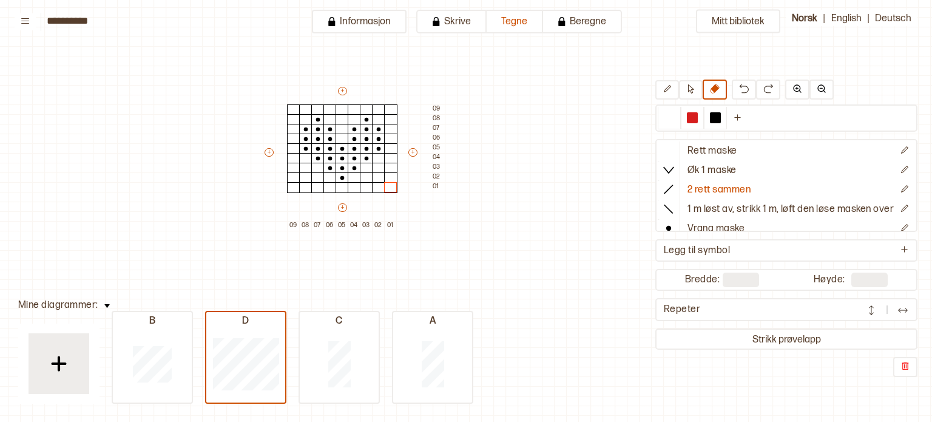
click at [565, 211] on div "Mitt bibliotek Rett maske Øk 1 maske 2 rett sammen 1 m løst av, strikk 1 m, løf…" at bounding box center [806, 341] width 1864 height 843
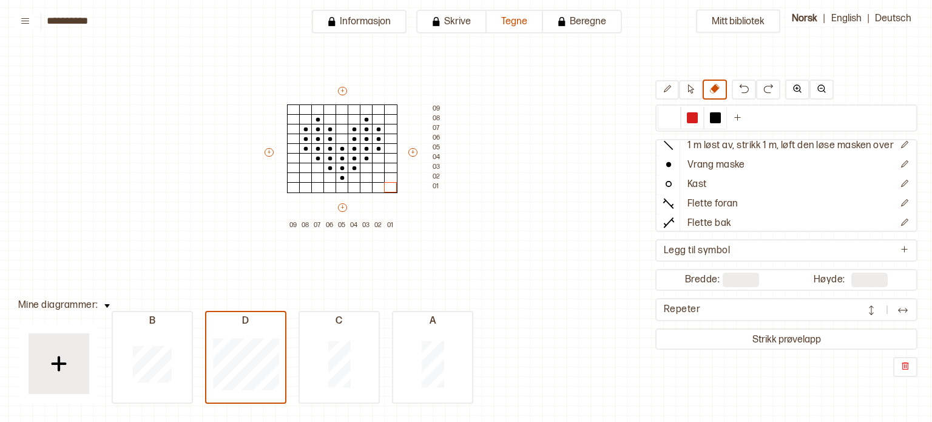
scroll to position [64, 0]
click at [772, 339] on button "Strikk prøvelapp" at bounding box center [786, 339] width 257 height 16
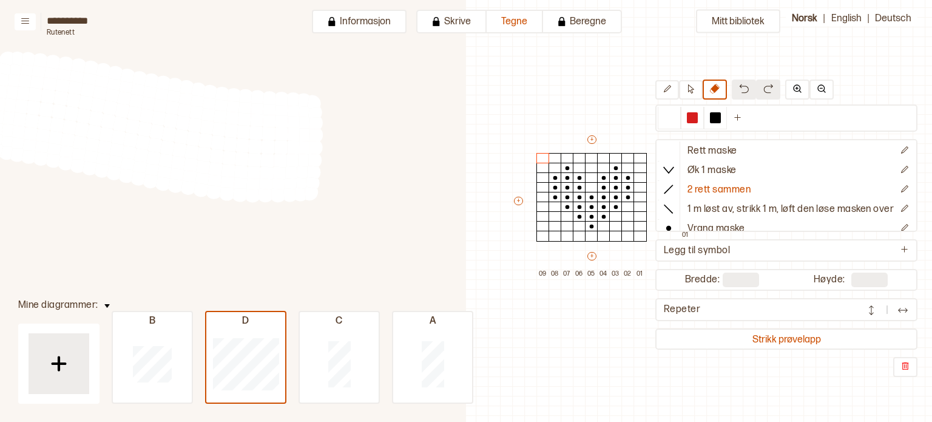
scroll to position [99, 195]
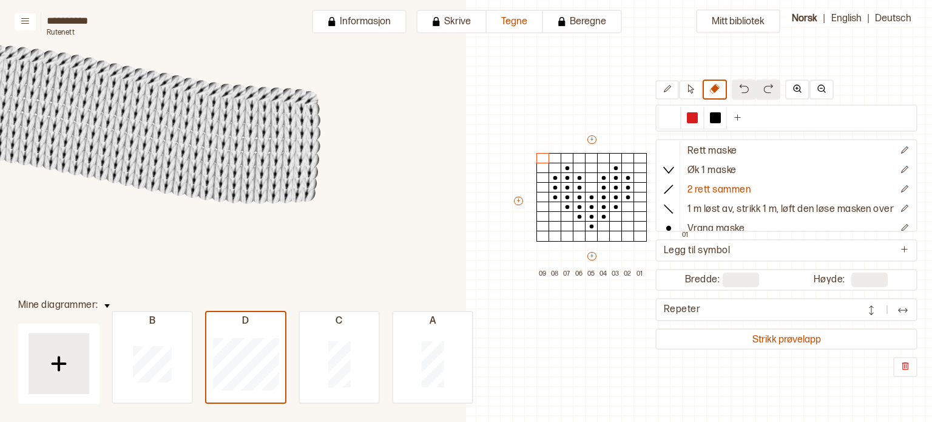
click at [891, 376] on div "Mitt bibliotek Rett maske Øk 1 maske 2 rett sammen 1 m løst av, strikk 1 m, løf…" at bounding box center [590, 389] width 932 height 843
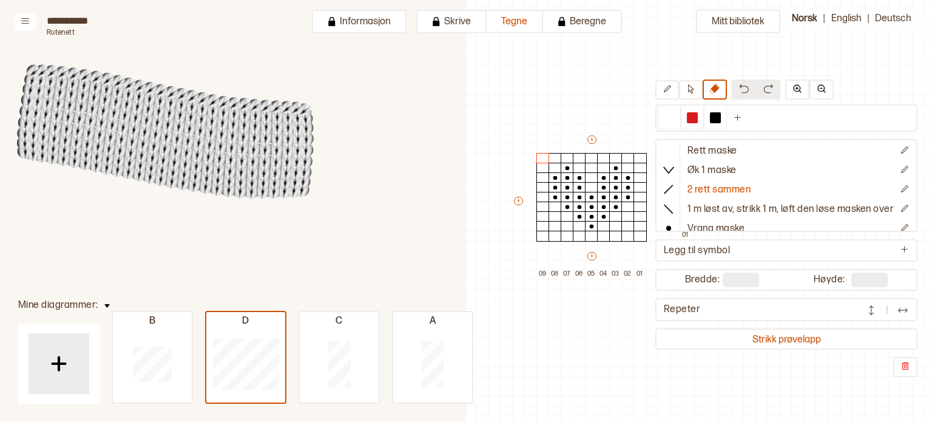
click at [275, 170] on circle at bounding box center [275, 172] width 16 height 16
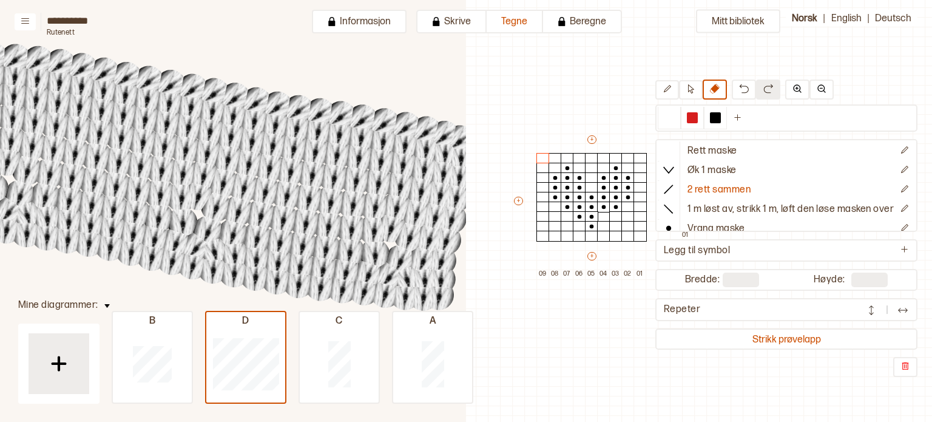
click at [558, 96] on div "Mitt bibliotek Rett maske Øk 1 maske 2 rett sammen 1 m løst av, strikk 1 m, løf…" at bounding box center [590, 389] width 932 height 843
click at [813, 332] on button "Strikk prøvelapp" at bounding box center [786, 339] width 257 height 16
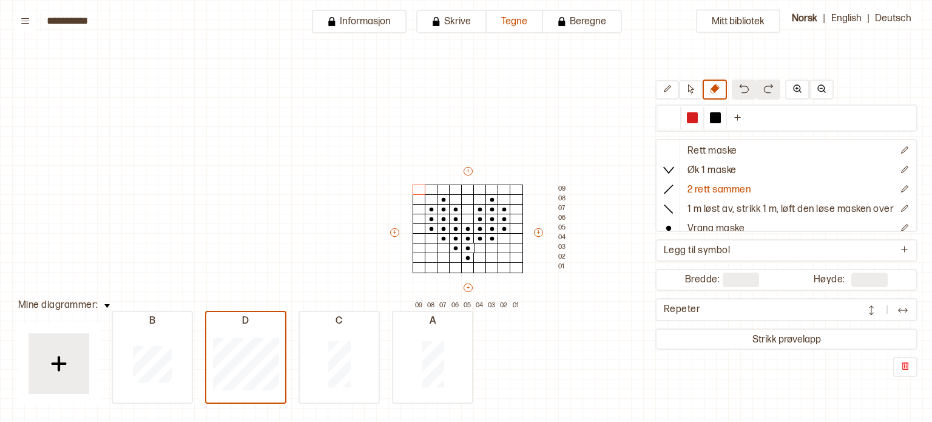
scroll to position [32, 18]
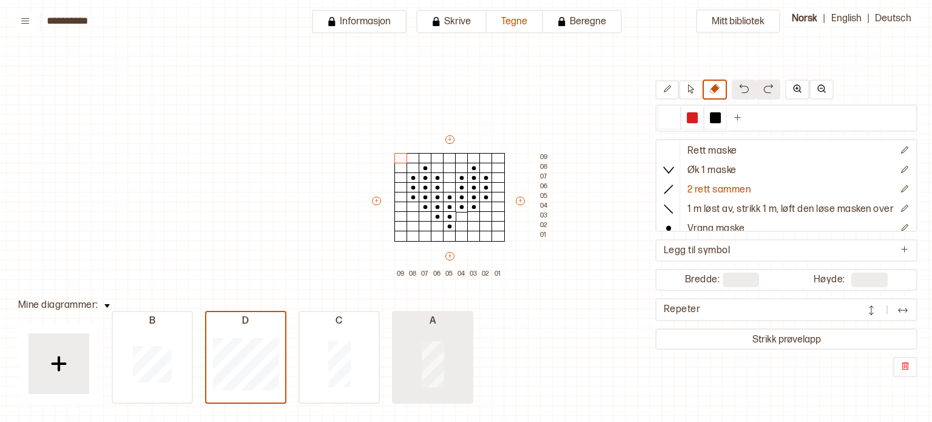
type input "*"
type input "**"
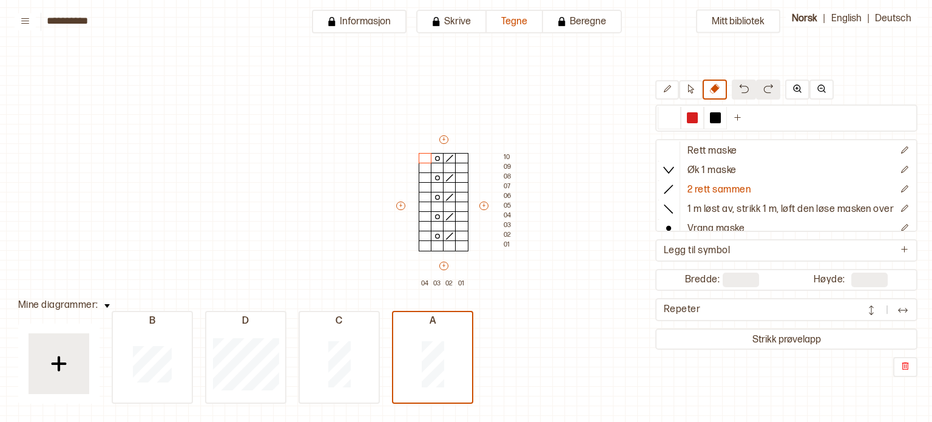
click at [386, 79] on div "Mitt bibliotek Rett maske Øk 1 maske 2 rett sammen 1 m løst av, strikk 1 m, løf…" at bounding box center [914, 389] width 1864 height 843
click at [376, 28] on button "Informasjon" at bounding box center [359, 22] width 95 height 24
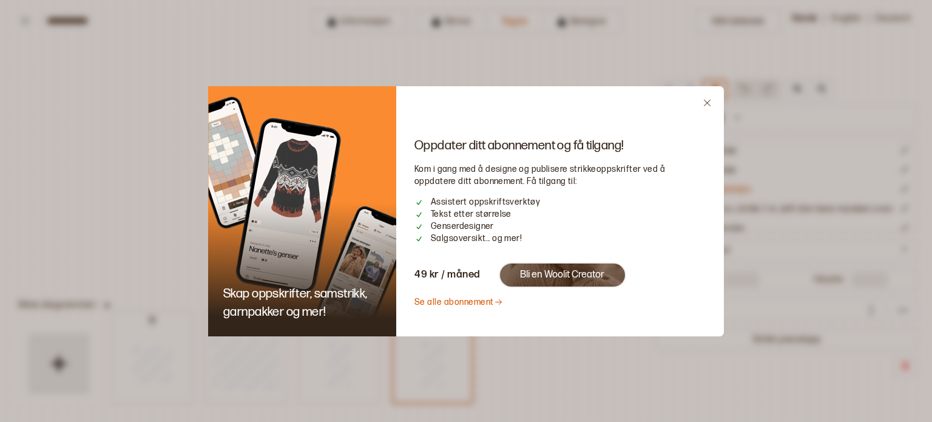
click at [710, 101] on icon "Close" at bounding box center [706, 102] width 9 height 9
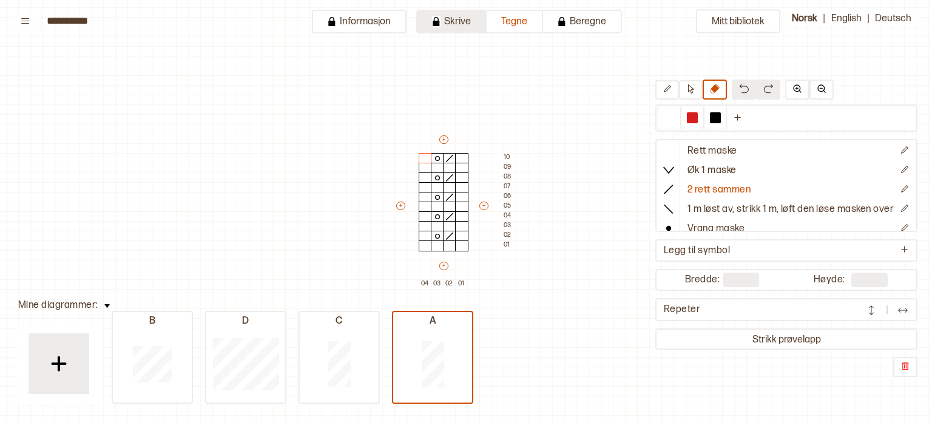
click at [452, 30] on button "Skrive" at bounding box center [451, 22] width 70 height 24
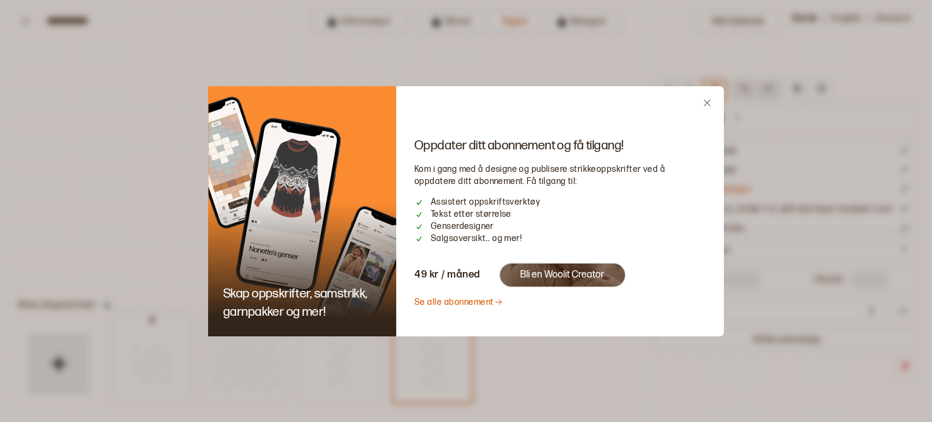
click at [449, 305] on link "Se alle abonnement" at bounding box center [458, 302] width 89 height 10
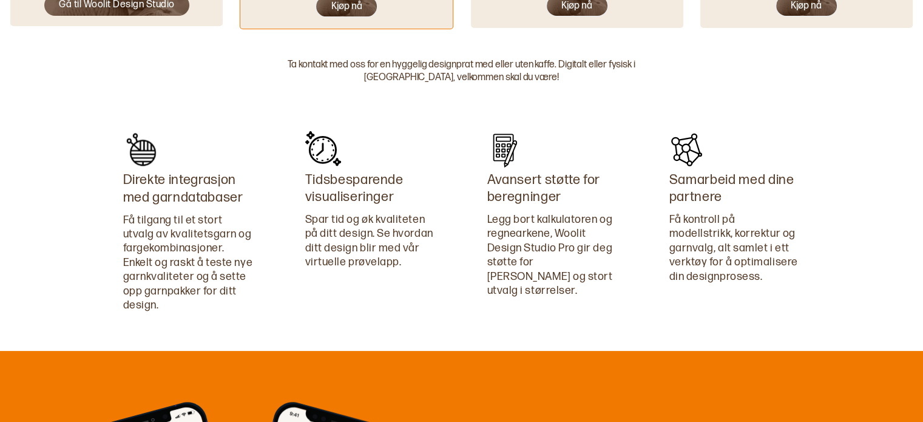
scroll to position [1088, 0]
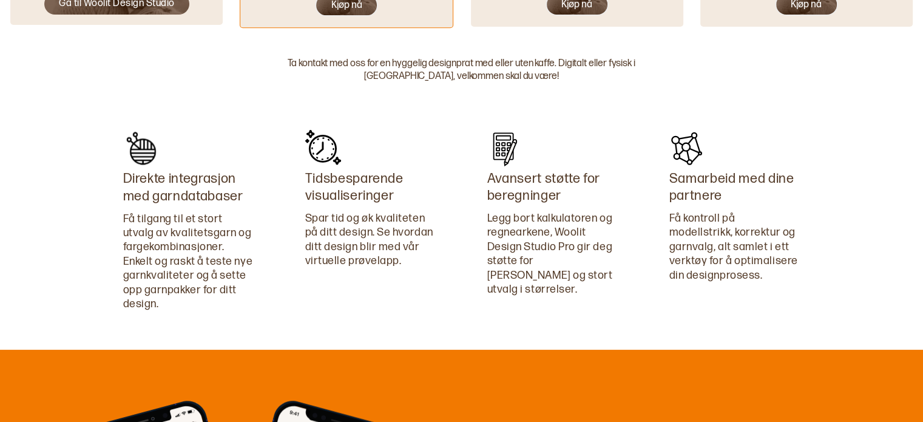
click at [439, 312] on div "Direkte integrasjon med garndatabaser Få tilgang til et stort utvalg av kvalite…" at bounding box center [279, 211] width 364 height 215
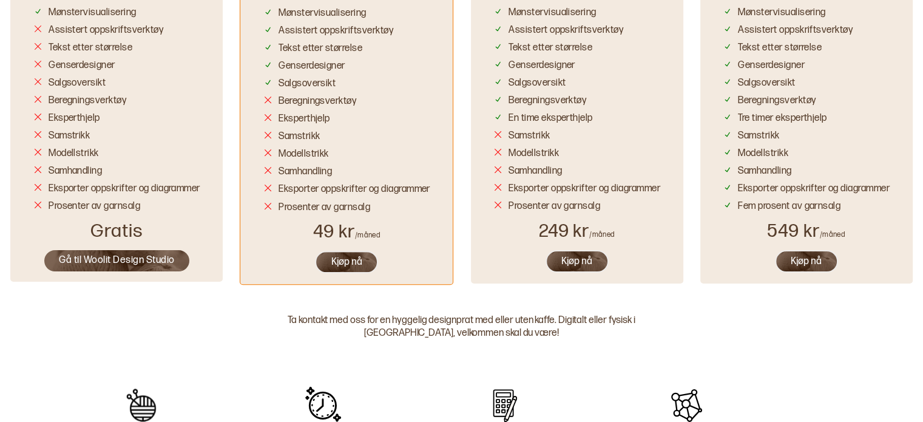
scroll to position [830, 0]
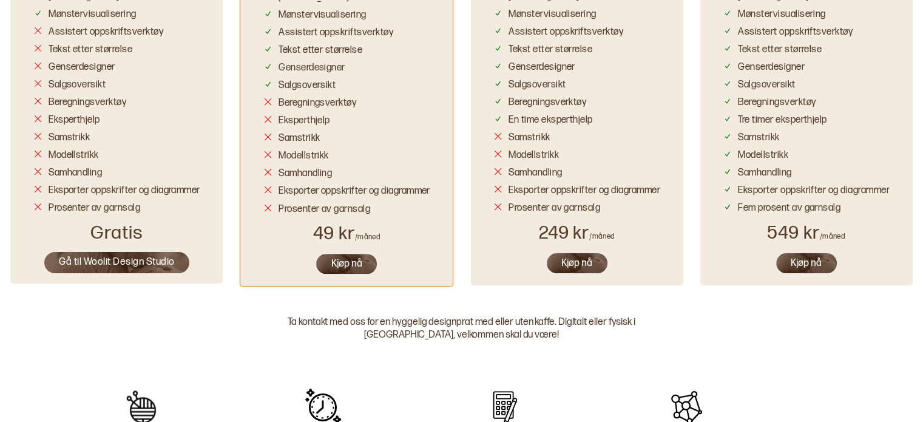
click at [356, 272] on button "Kjøp nå" at bounding box center [346, 263] width 63 height 22
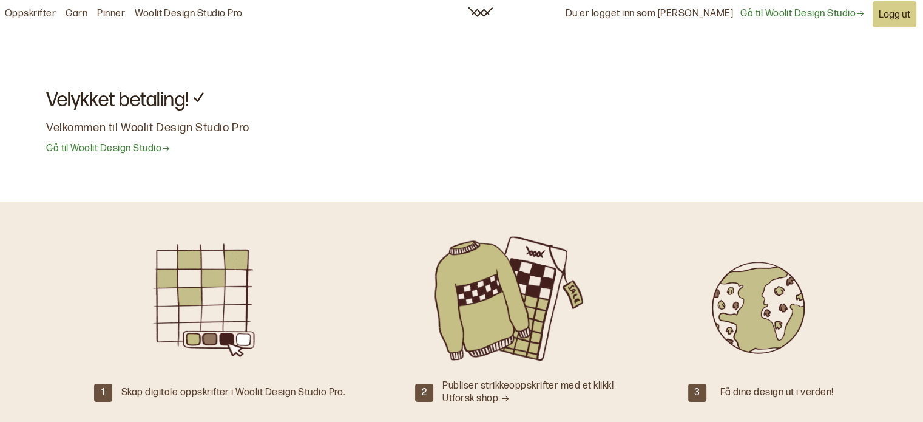
click at [141, 147] on link "Gå til Woolit Design Studio" at bounding box center [108, 149] width 124 height 13
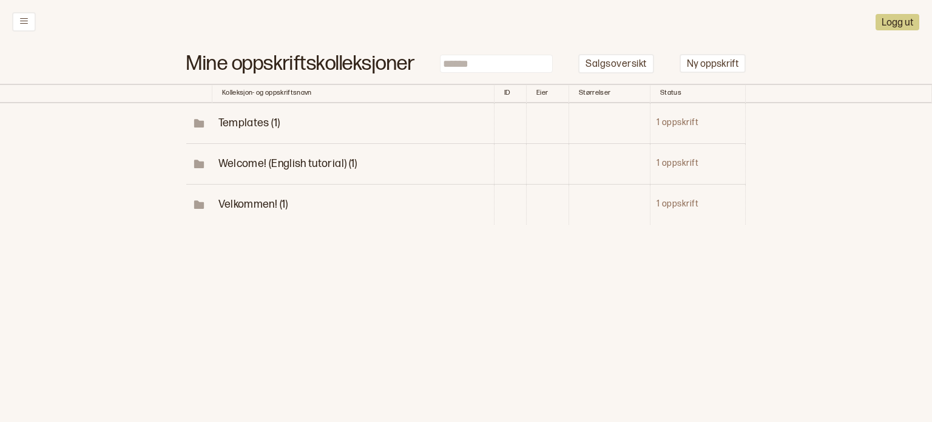
click at [251, 121] on span "Templates (1)" at bounding box center [249, 122] width 62 height 13
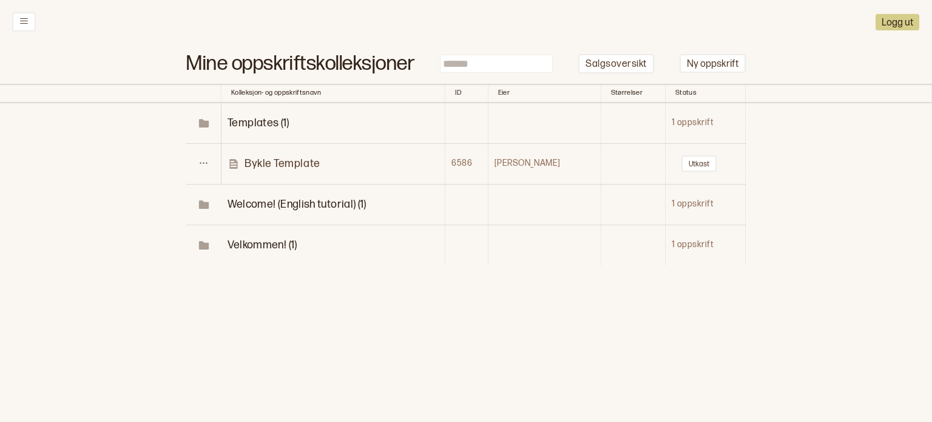
click at [283, 153] on td "Bykle Template" at bounding box center [333, 163] width 224 height 41
click at [289, 160] on p "Bykle Template" at bounding box center [282, 164] width 76 height 14
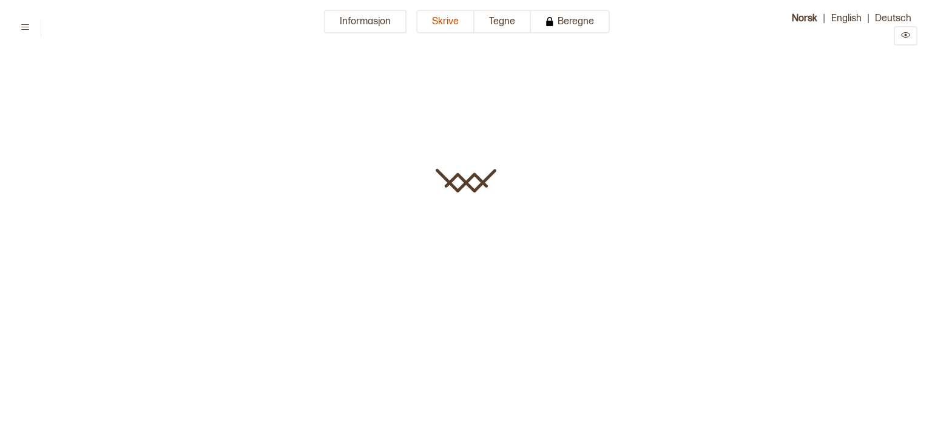
type input "**********"
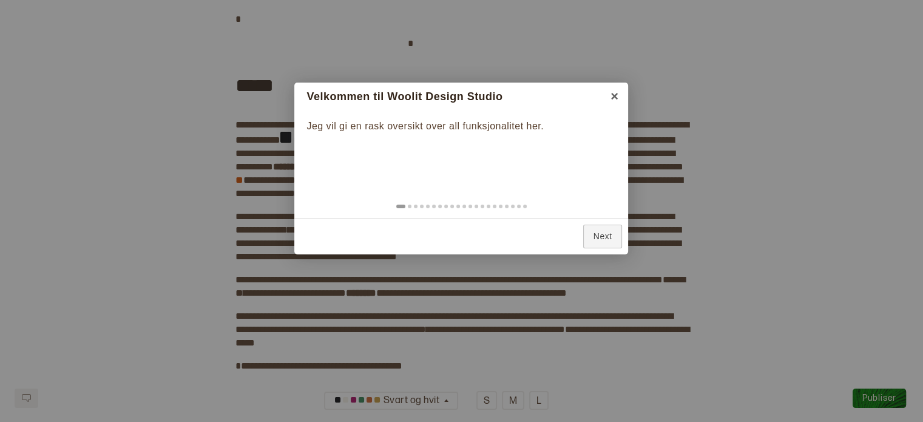
scroll to position [50, 0]
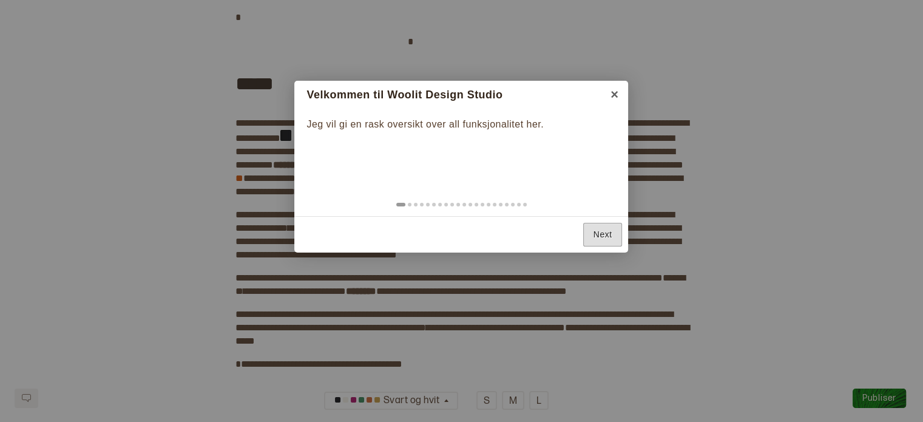
click at [602, 239] on link "Next" at bounding box center [602, 235] width 39 height 24
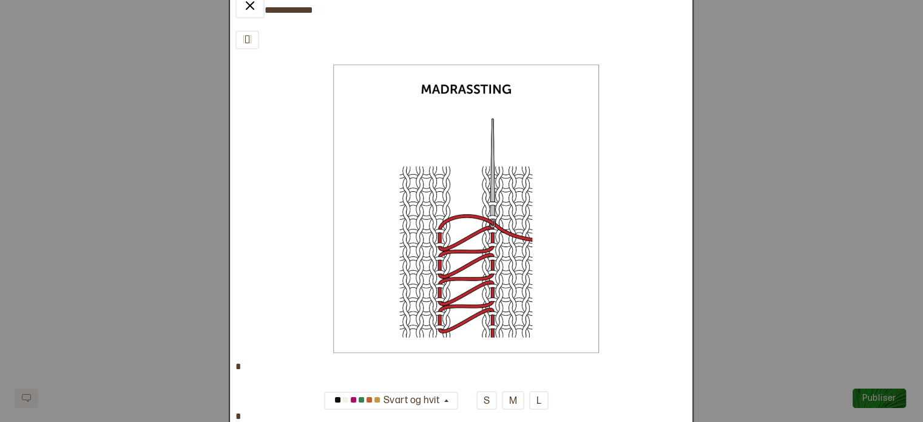
scroll to position [5671, 0]
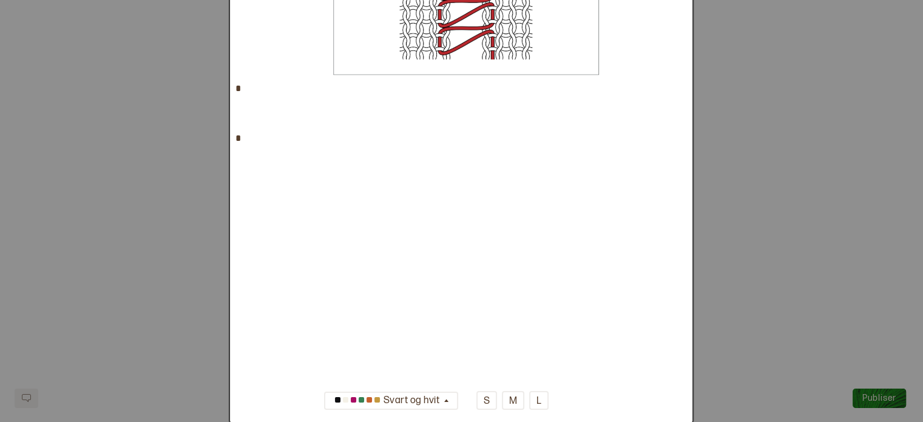
click at [829, 169] on div at bounding box center [461, 211] width 923 height 422
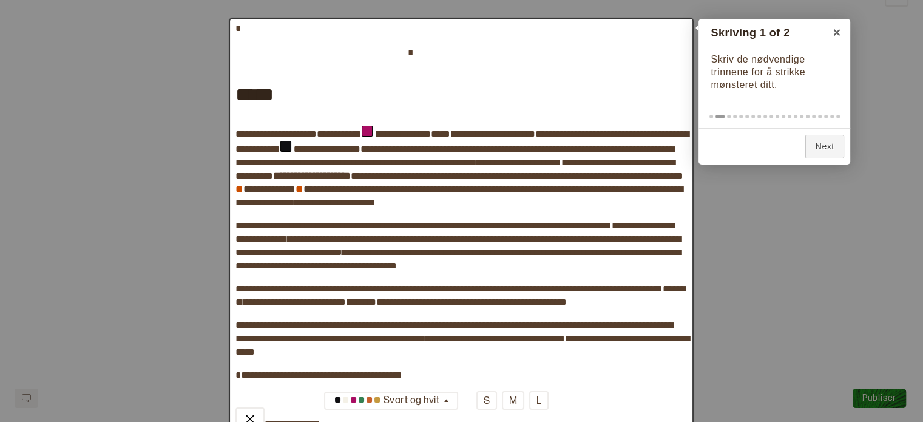
scroll to position [0, 0]
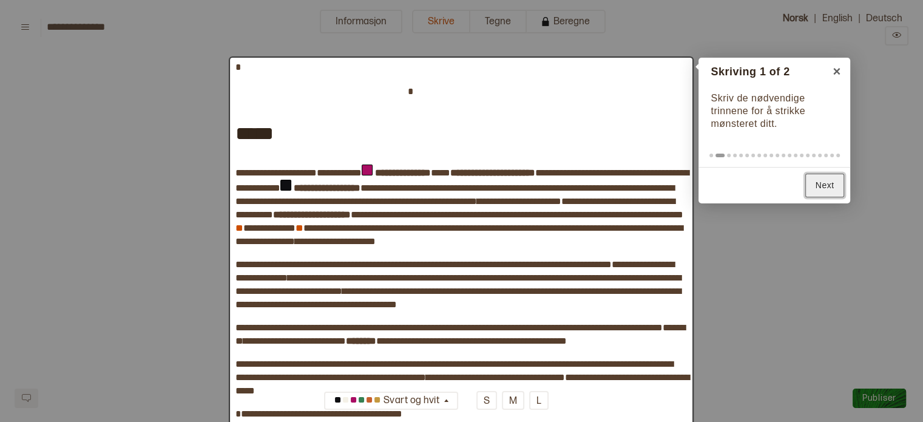
click at [835, 183] on link "Next" at bounding box center [824, 185] width 39 height 24
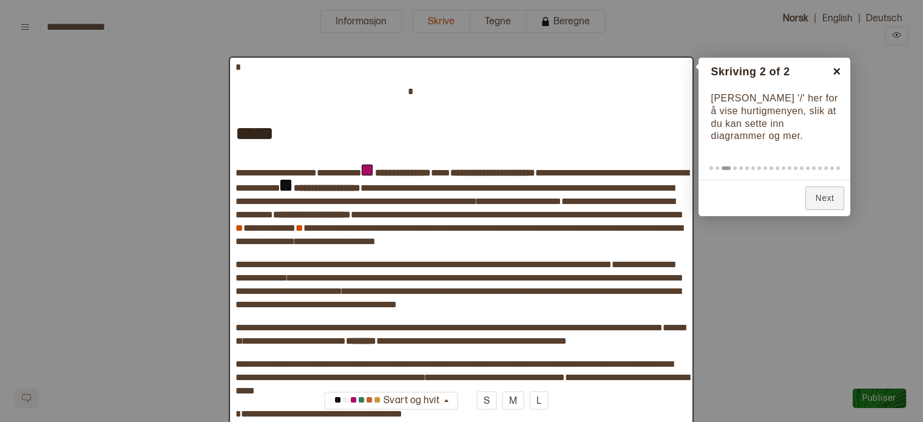
click at [836, 72] on link "×" at bounding box center [836, 71] width 27 height 27
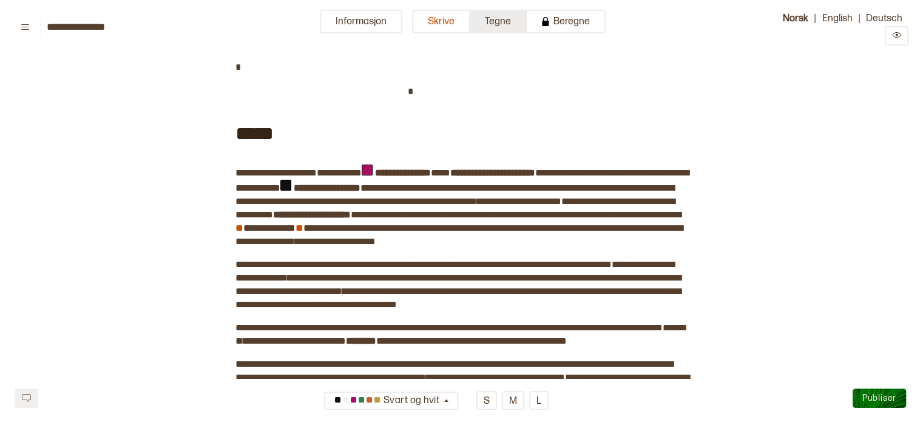
click at [507, 32] on button "Tegne" at bounding box center [498, 22] width 56 height 24
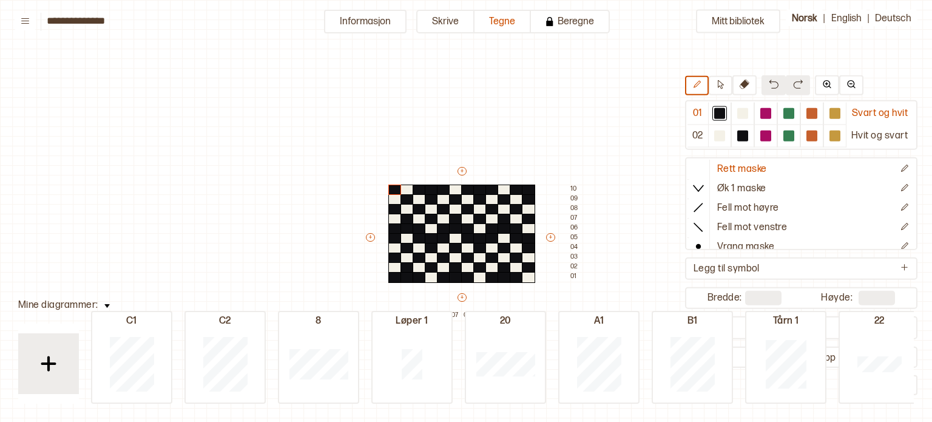
scroll to position [36, 24]
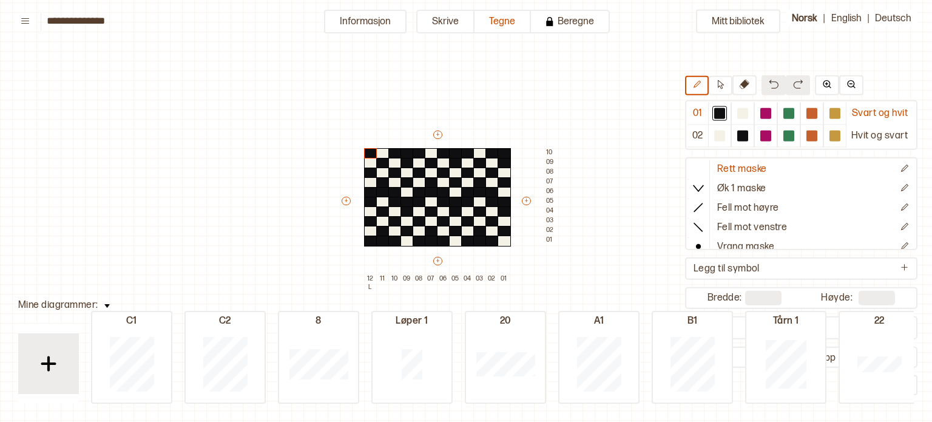
click at [36, 16] on div "Mitt bibliotek 01 Svart og hvit 02 Hvit og svart Rett maske Øk 1 maske Fell mot…" at bounding box center [908, 385] width 1864 height 843
click at [26, 23] on icon at bounding box center [25, 20] width 8 height 5
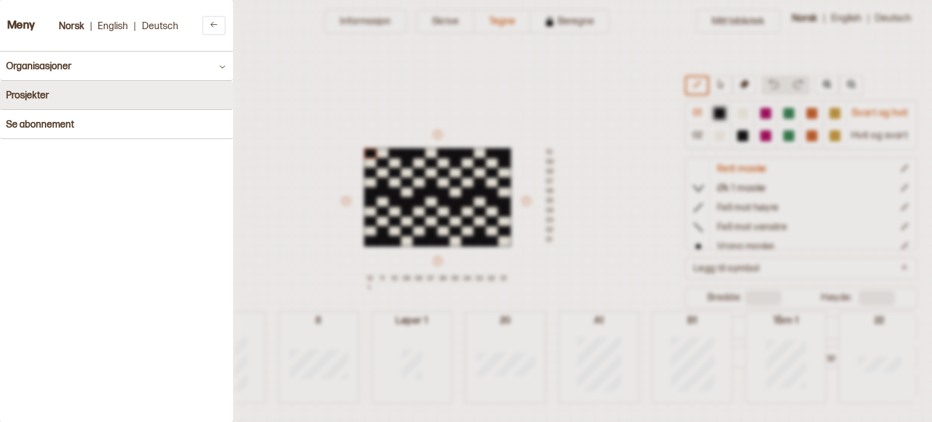
click at [96, 101] on button "Prosjekter" at bounding box center [116, 95] width 233 height 29
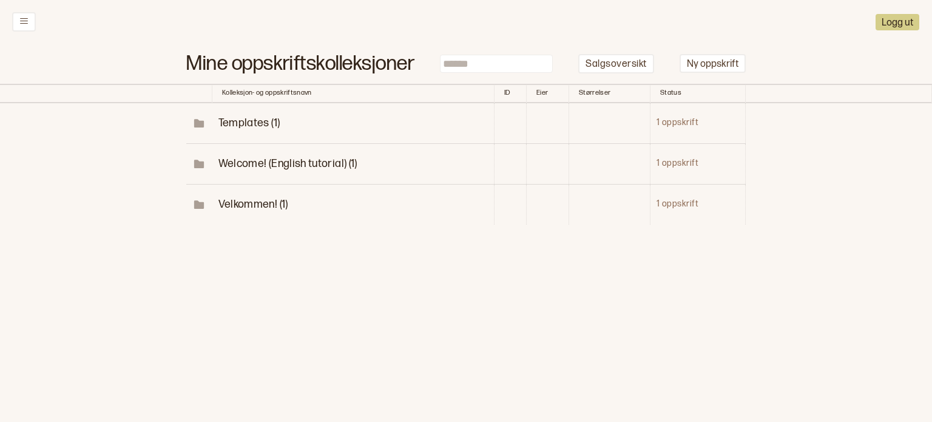
click at [251, 204] on span "Velkommen! (1)" at bounding box center [253, 204] width 70 height 13
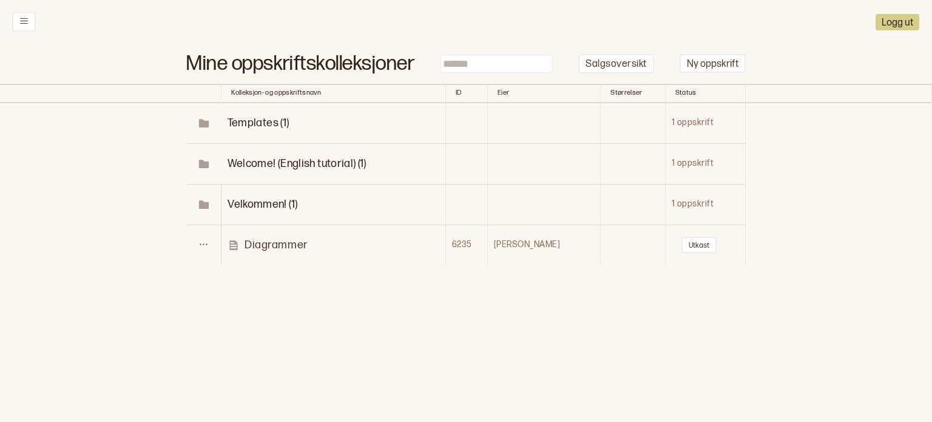
click at [271, 242] on p "Diagrammer" at bounding box center [275, 245] width 63 height 14
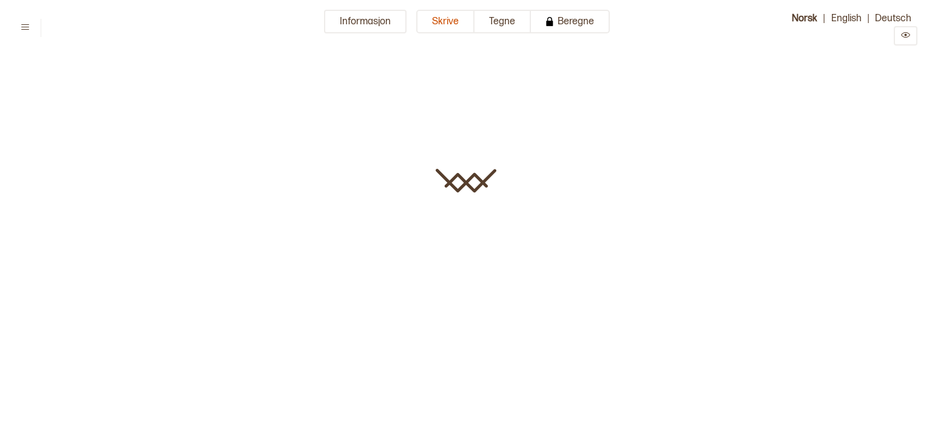
type input "**********"
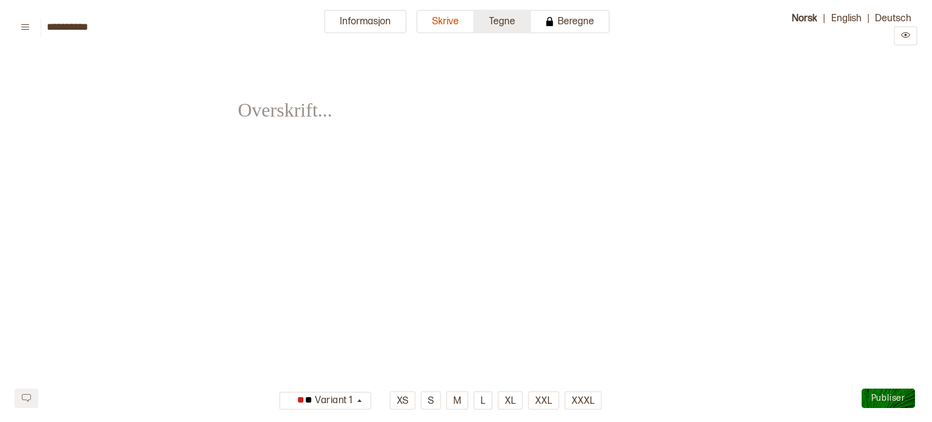
click at [519, 22] on button "Tegne" at bounding box center [502, 22] width 56 height 24
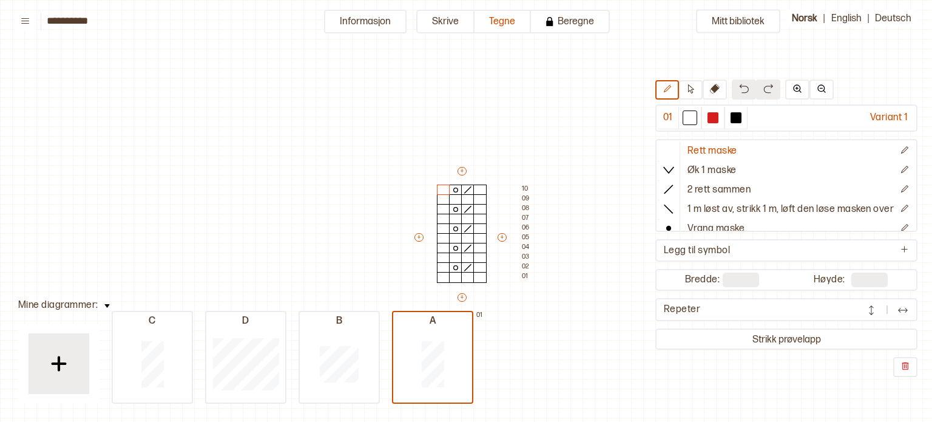
scroll to position [36, 0]
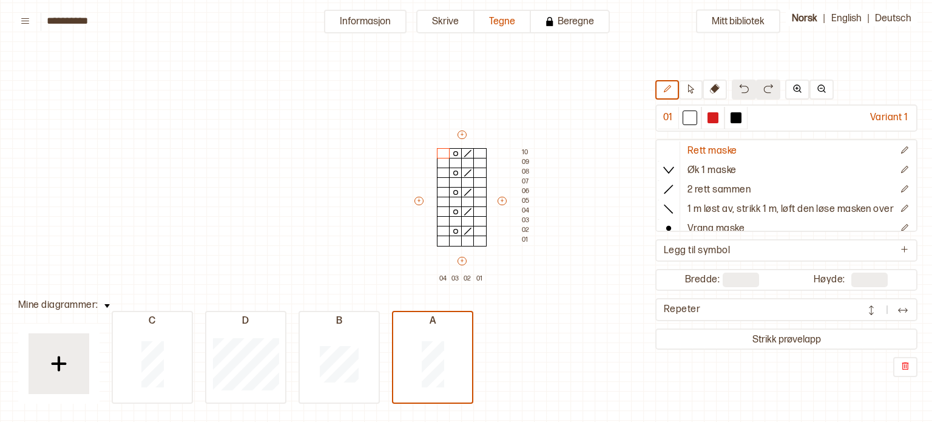
click at [385, 96] on div "Mitt bibliotek 01 Variant 1 Rett maske Øk 1 maske 2 rett sammen 1 m løst av, st…" at bounding box center [932, 385] width 1864 height 843
click at [375, 24] on button "Informasjon" at bounding box center [365, 22] width 83 height 24
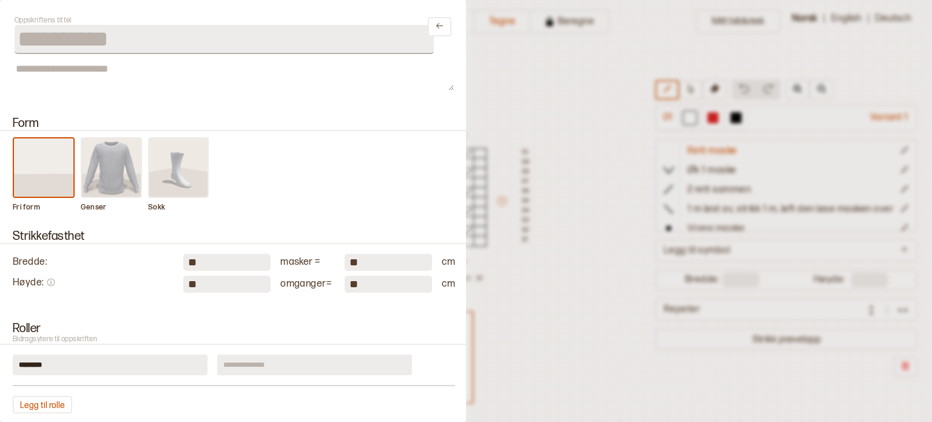
scroll to position [0, 0]
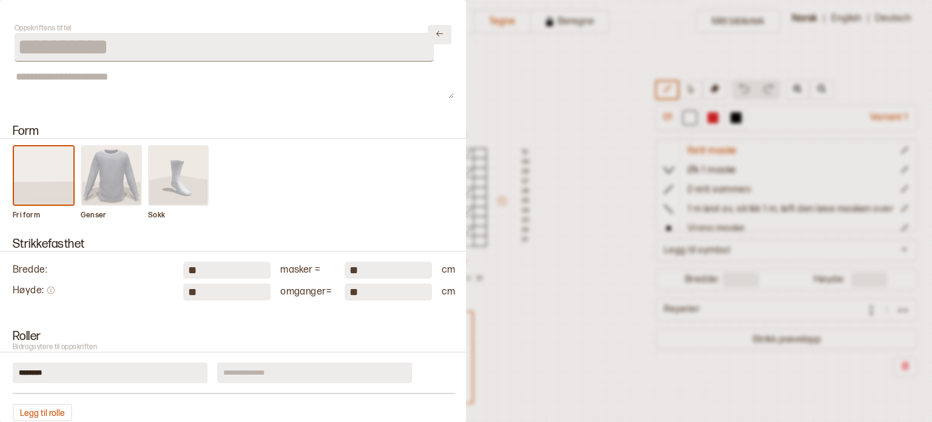
click at [428, 41] on button at bounding box center [440, 34] width 24 height 19
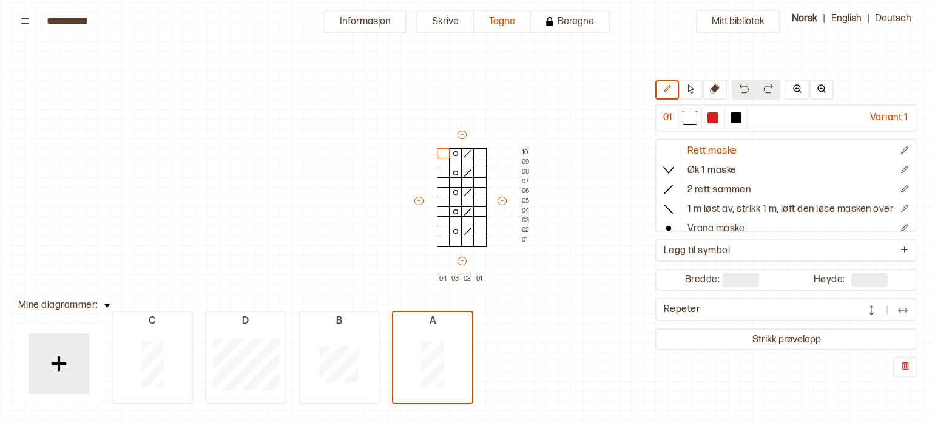
click at [428, 41] on div "Mitt bibliotek 01 Variant 1 Rett maske Øk 1 maske 2 rett sammen 1 m løst av, st…" at bounding box center [932, 385] width 1864 height 843
